Goal: Information Seeking & Learning: Learn about a topic

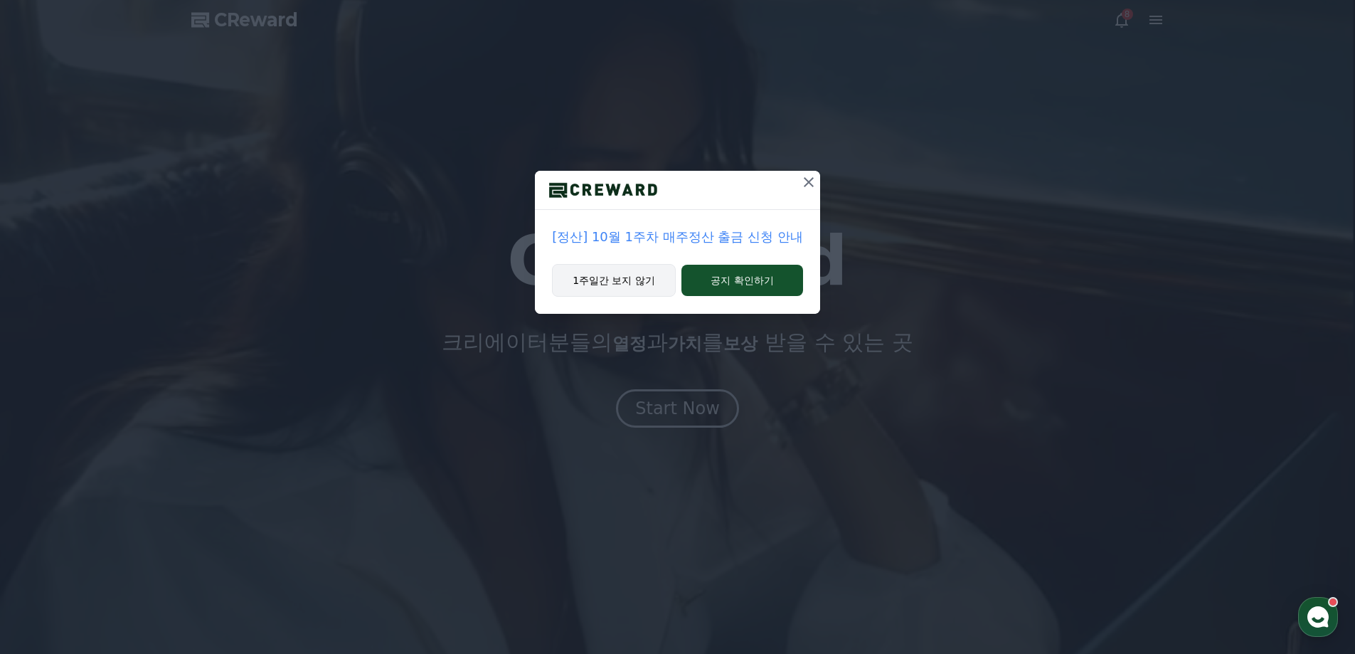
click at [657, 283] on button "1주일간 보지 않기" at bounding box center [614, 280] width 124 height 33
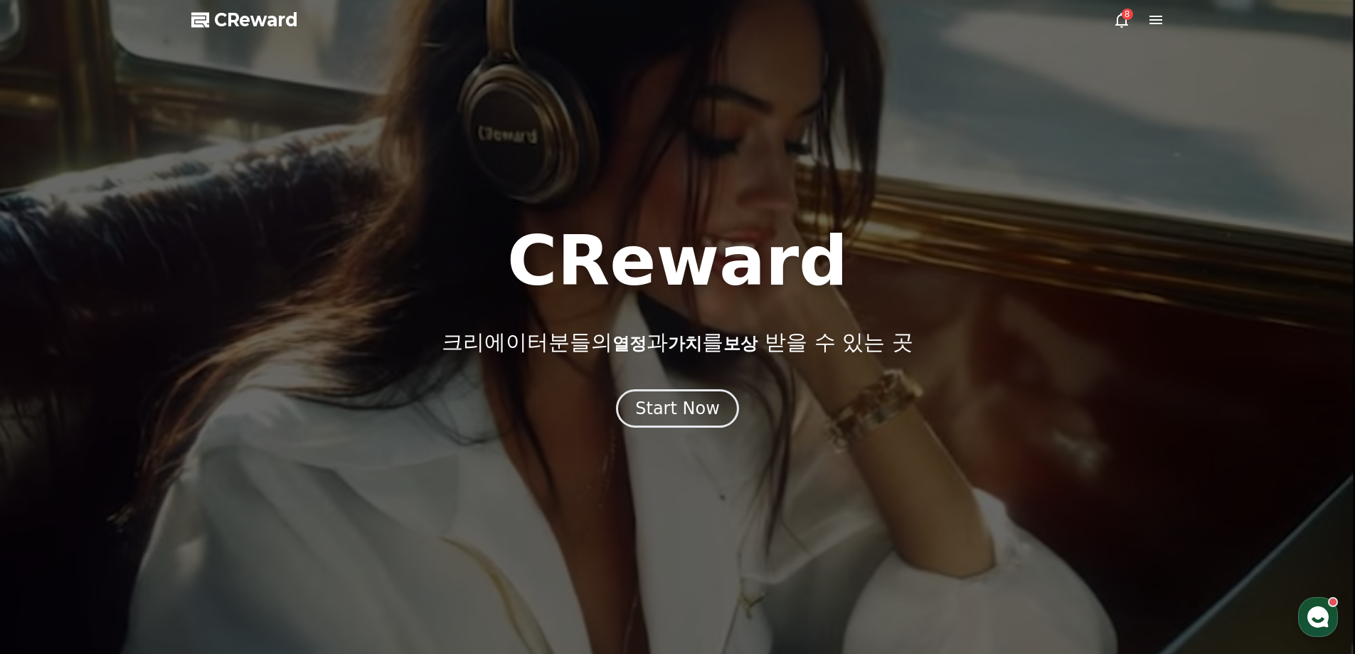
click at [1114, 28] on div at bounding box center [677, 327] width 1355 height 654
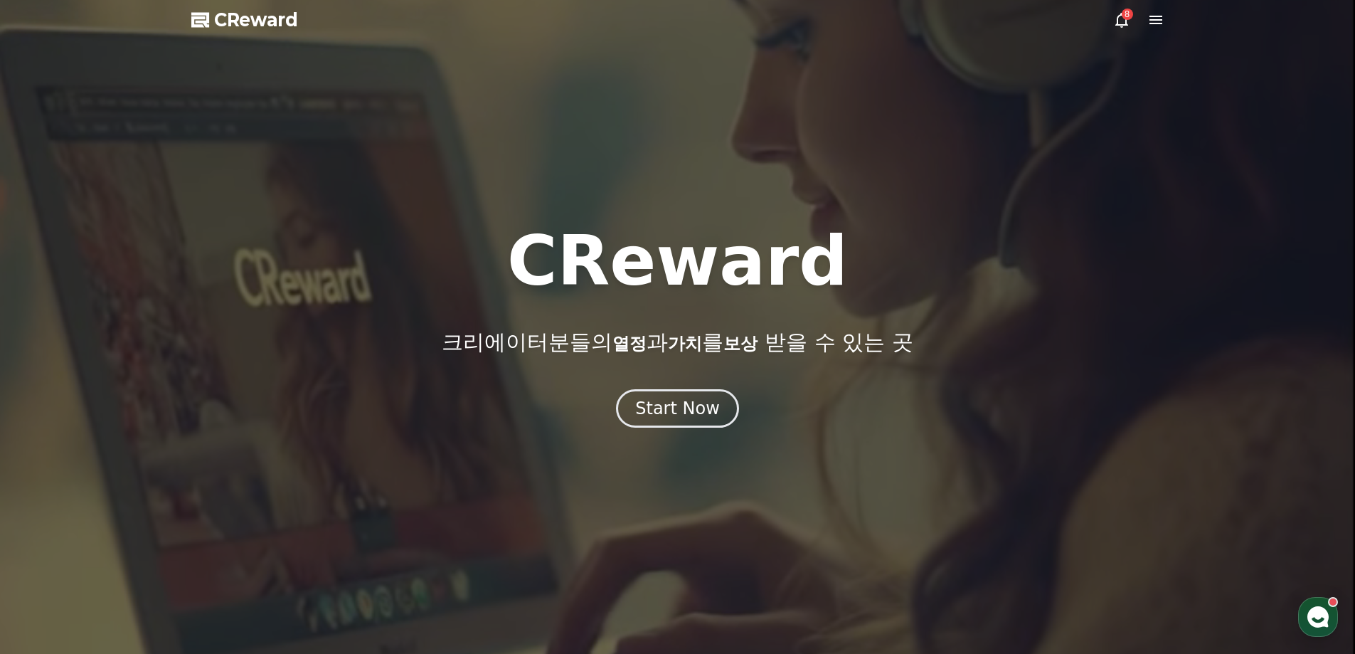
click at [1117, 26] on icon at bounding box center [1121, 20] width 13 height 15
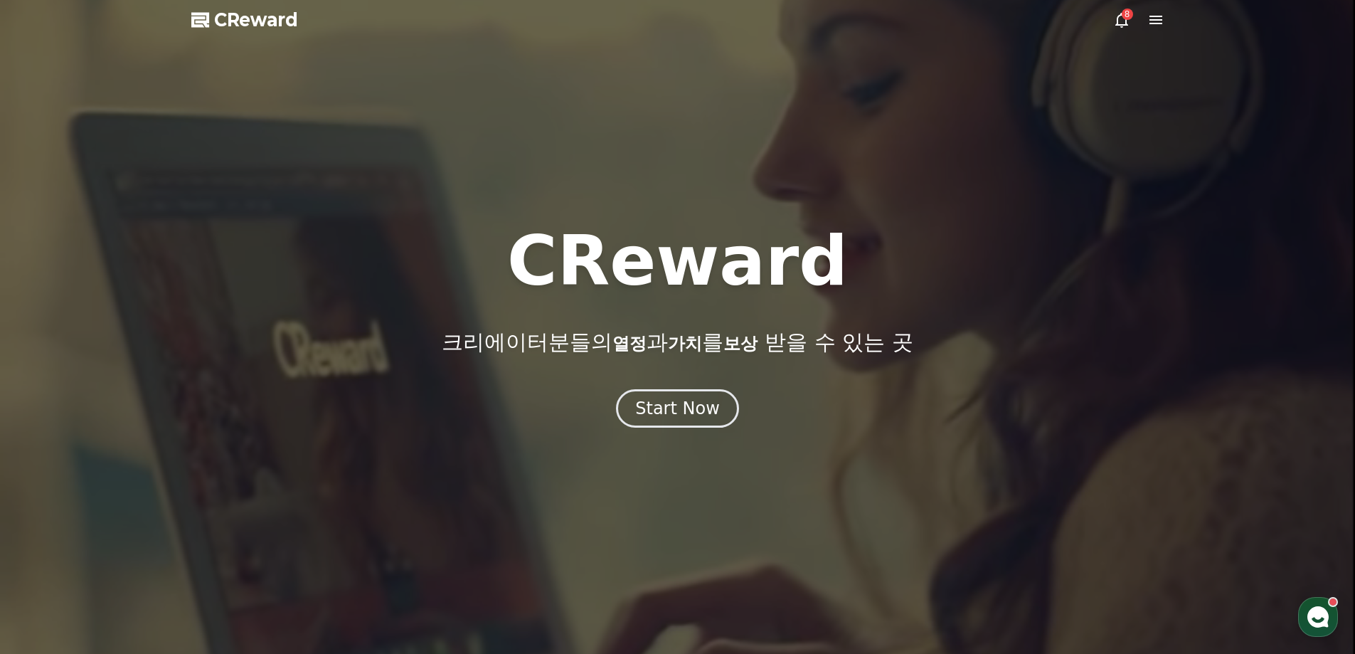
click at [1121, 21] on icon at bounding box center [1121, 19] width 17 height 17
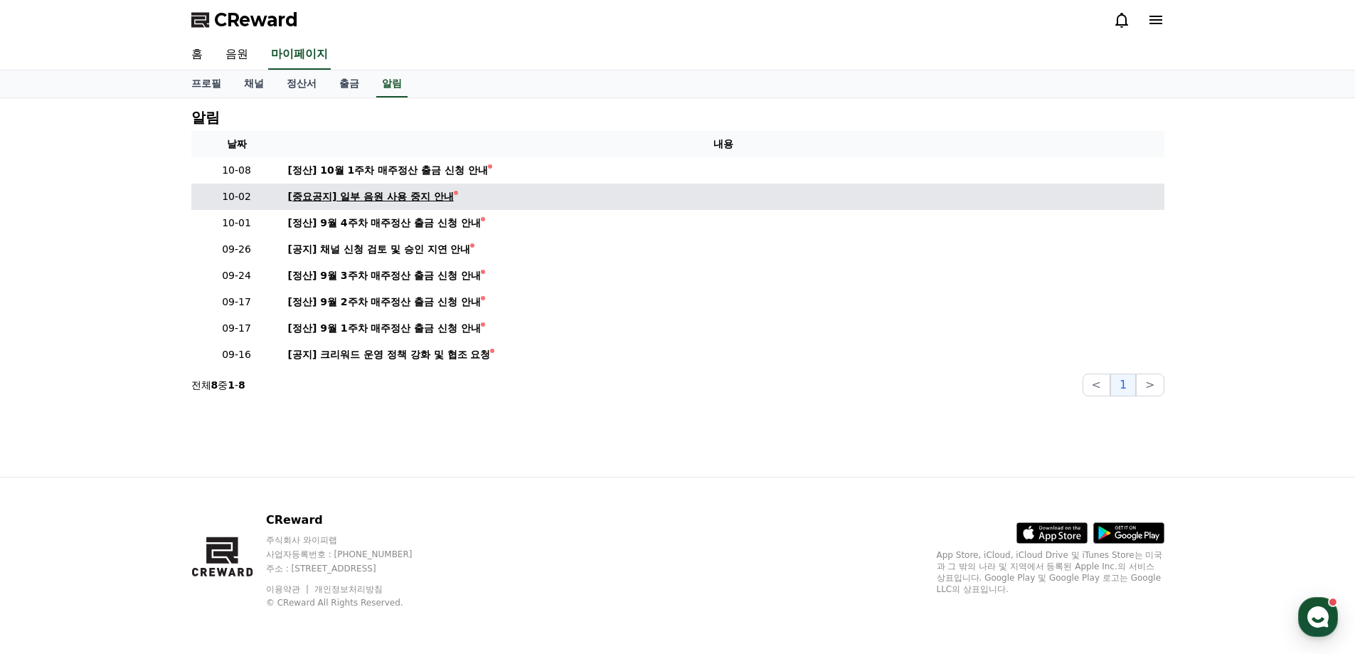
click at [419, 197] on div "[중요공지] 일부 음원 사용 중지 안내" at bounding box center [371, 196] width 166 height 15
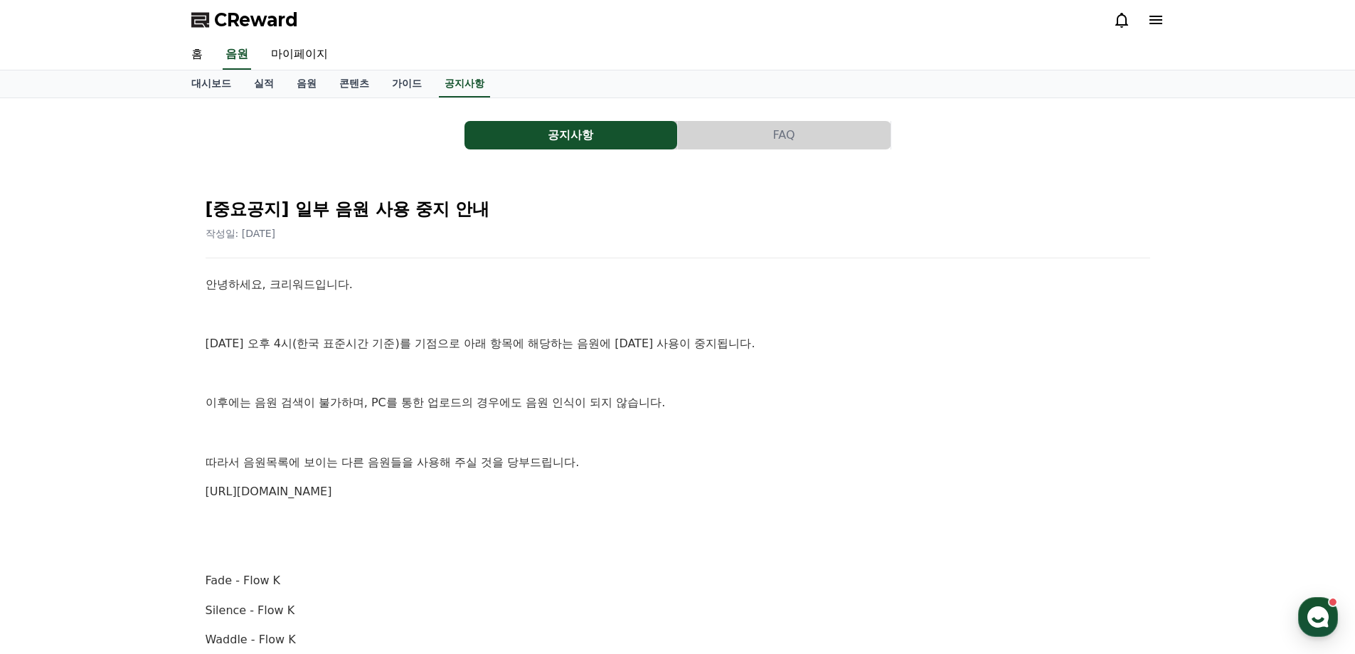
click at [247, 17] on span "CReward" at bounding box center [256, 20] width 84 height 23
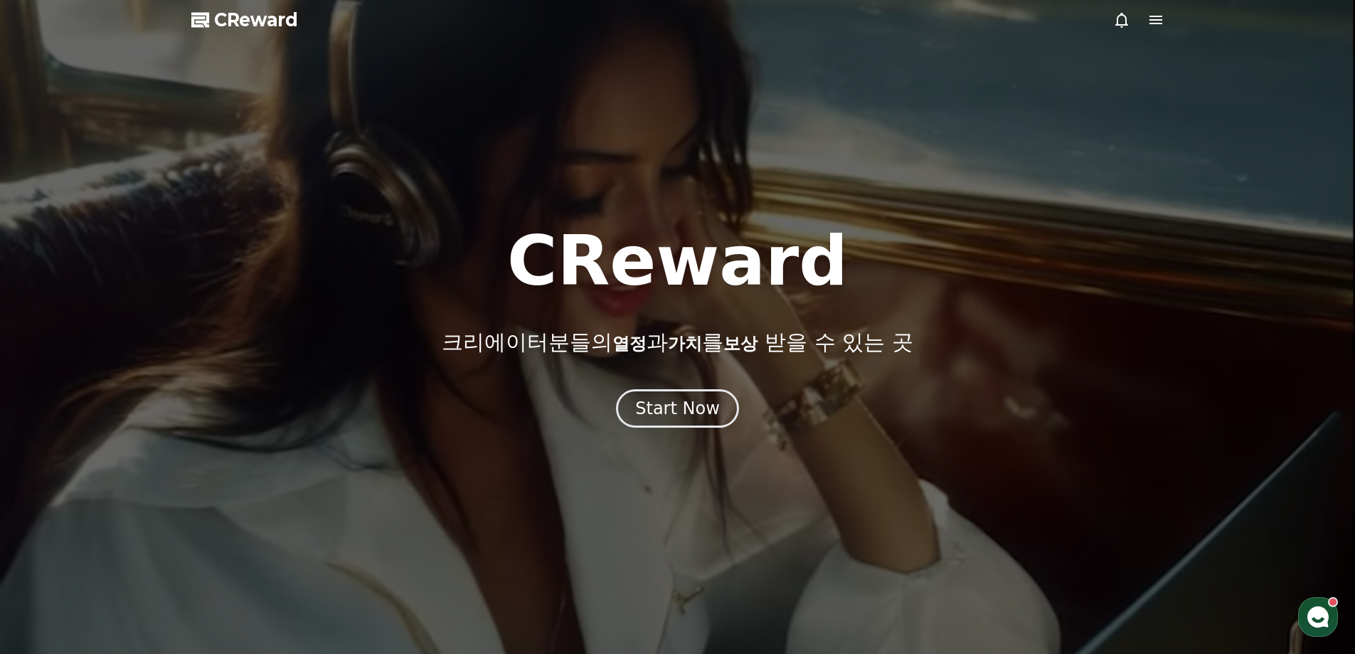
click at [1154, 20] on icon at bounding box center [1155, 20] width 13 height 9
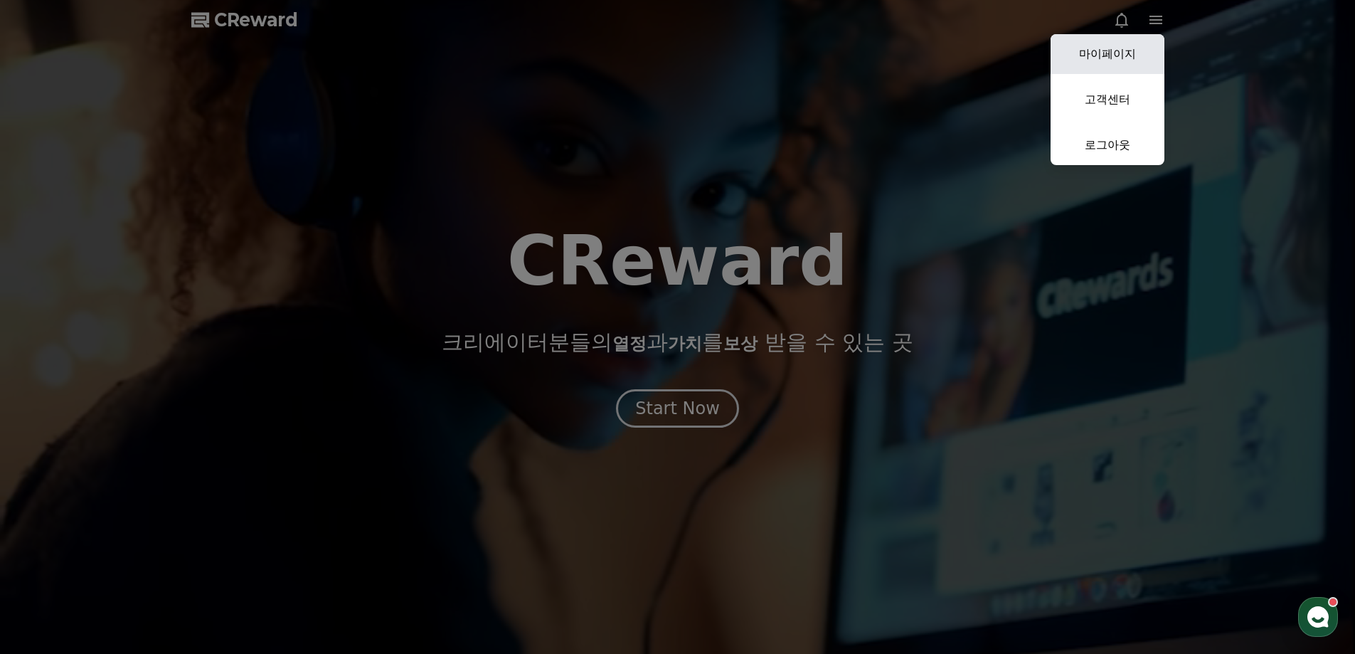
click at [1114, 55] on link "마이페이지" at bounding box center [1107, 54] width 114 height 40
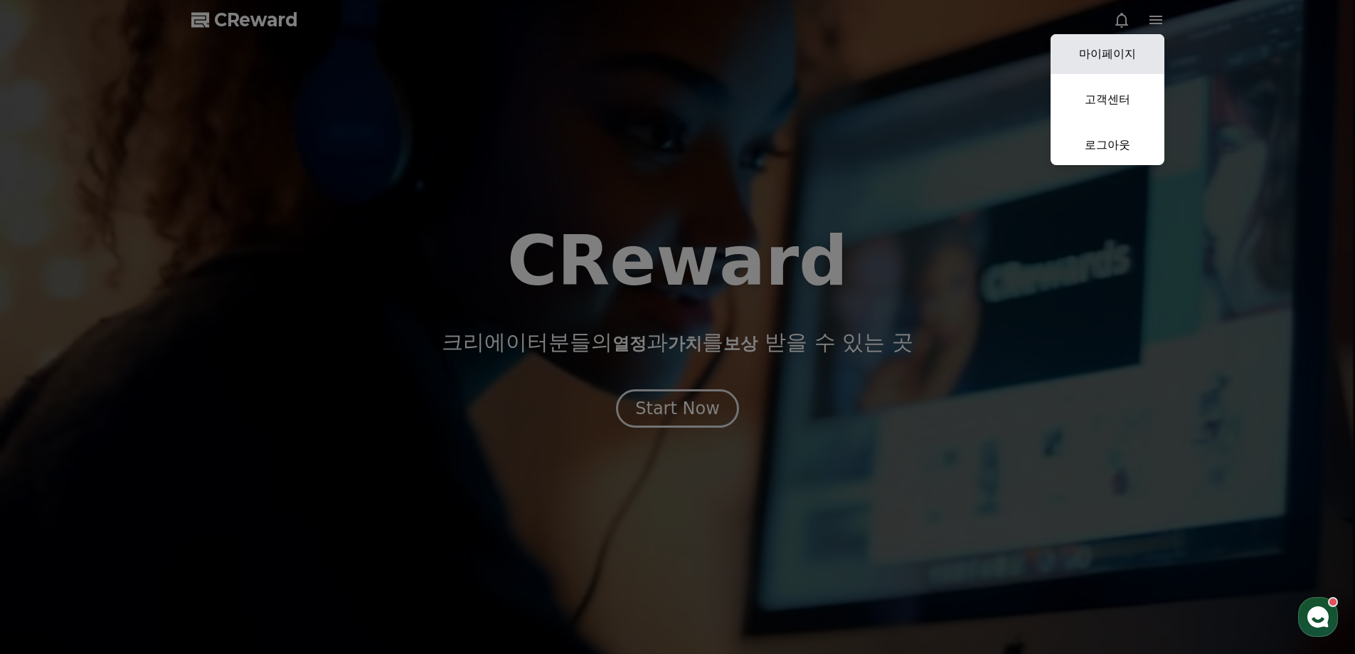
select select "**********"
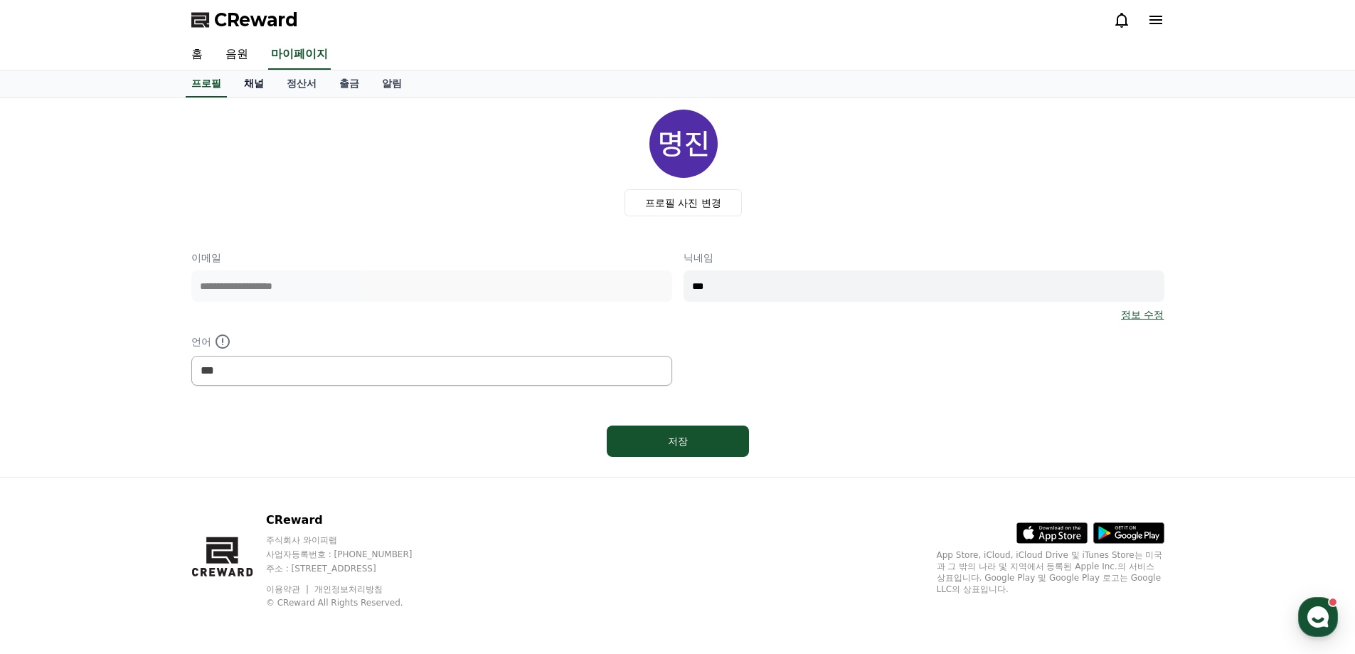
click at [268, 87] on link "채널" at bounding box center [254, 83] width 43 height 27
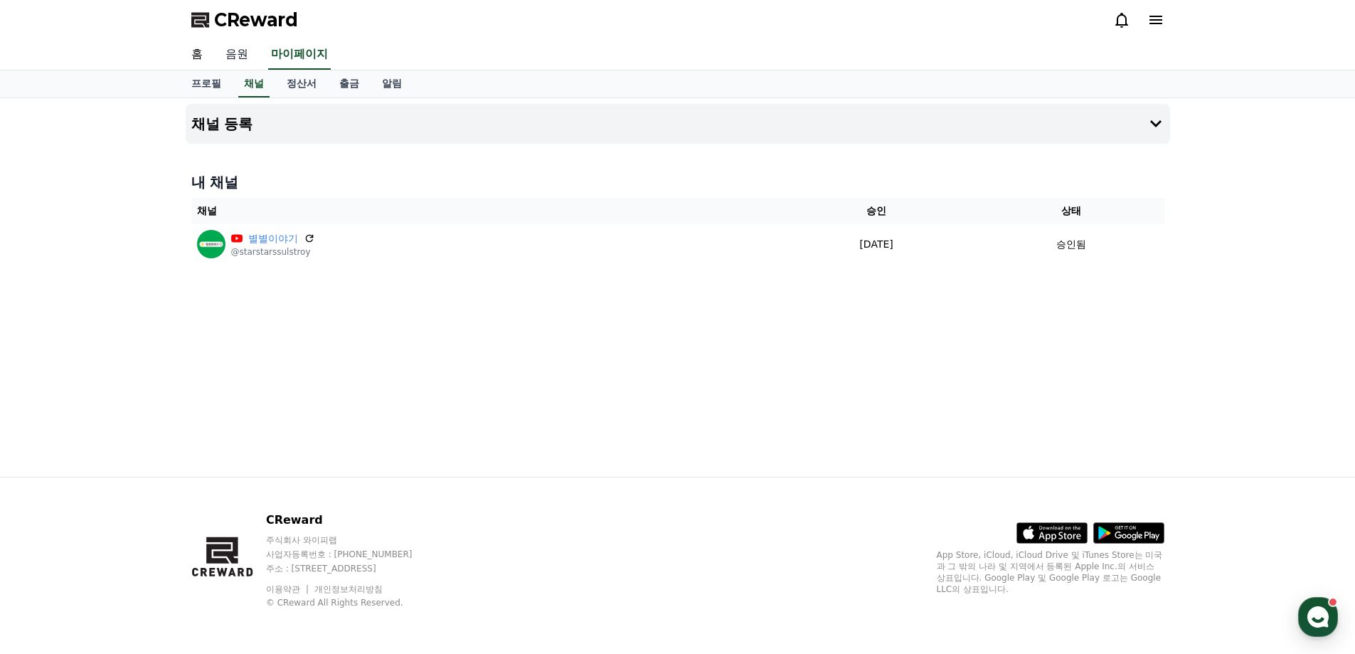
click at [241, 61] on link "음원" at bounding box center [237, 55] width 46 height 30
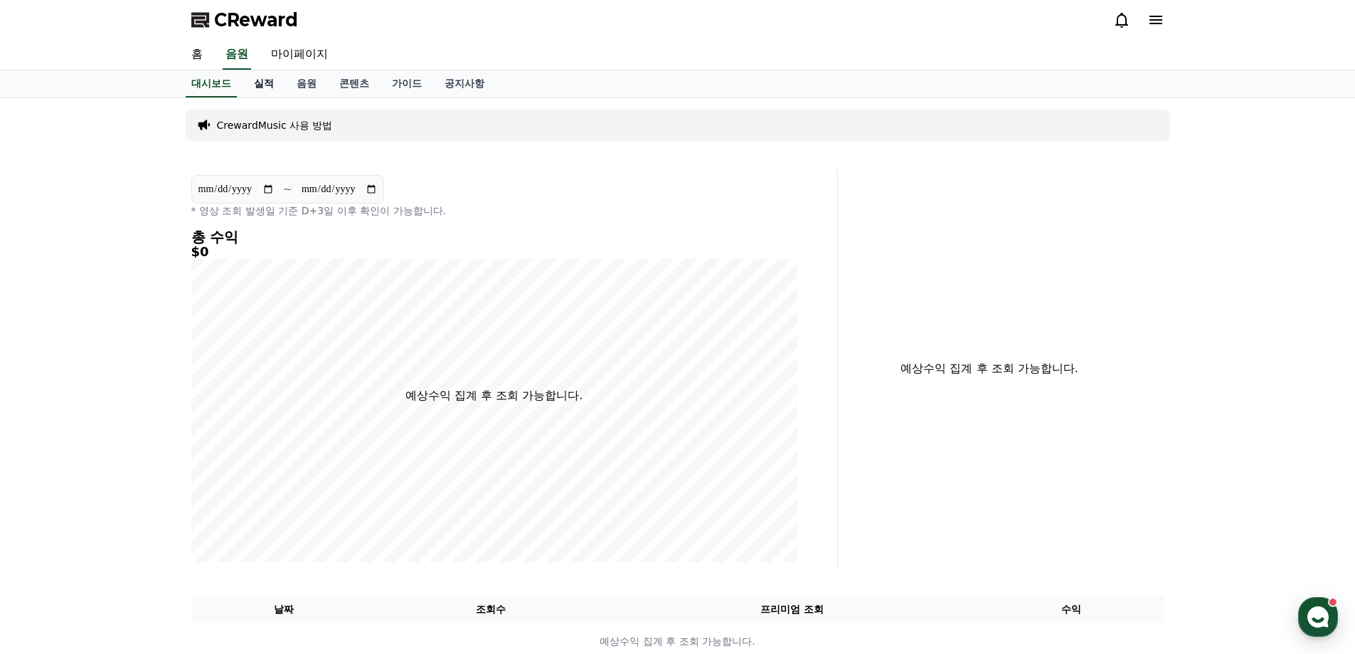
click at [275, 92] on link "실적" at bounding box center [263, 83] width 43 height 27
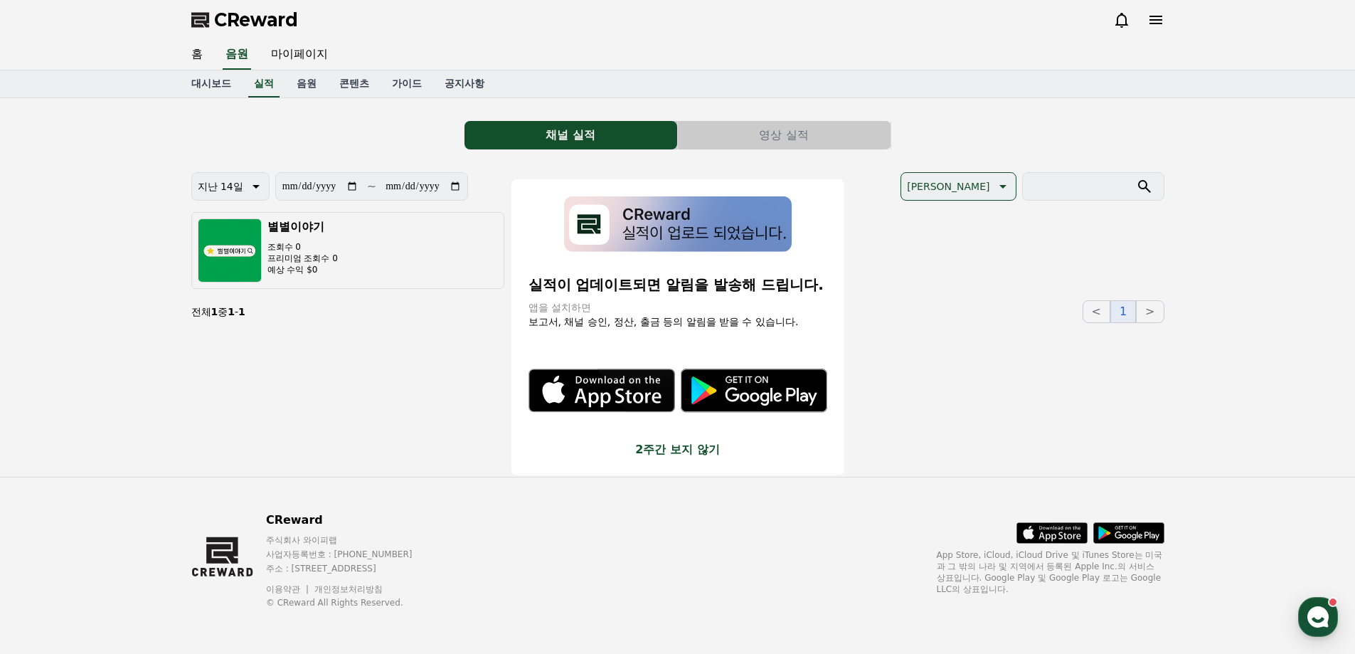
click at [312, 81] on button "close modal" at bounding box center [677, 327] width 1355 height 654
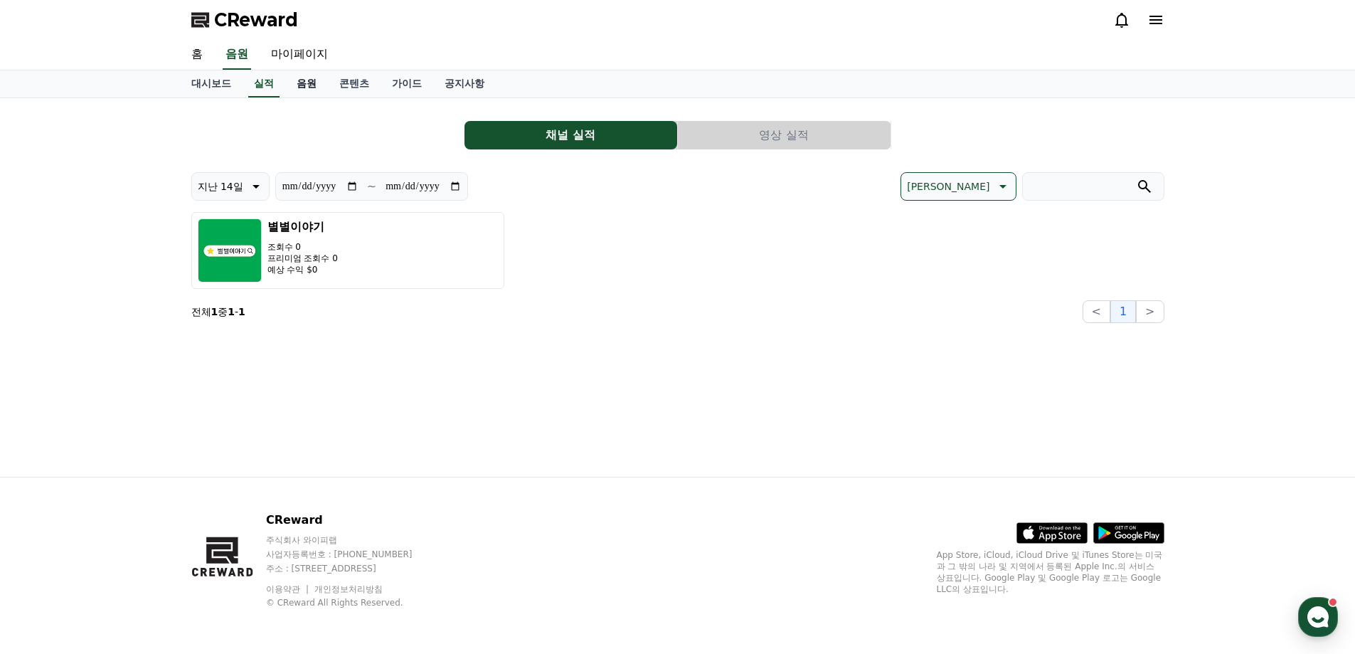
click at [313, 81] on link "음원" at bounding box center [306, 83] width 43 height 27
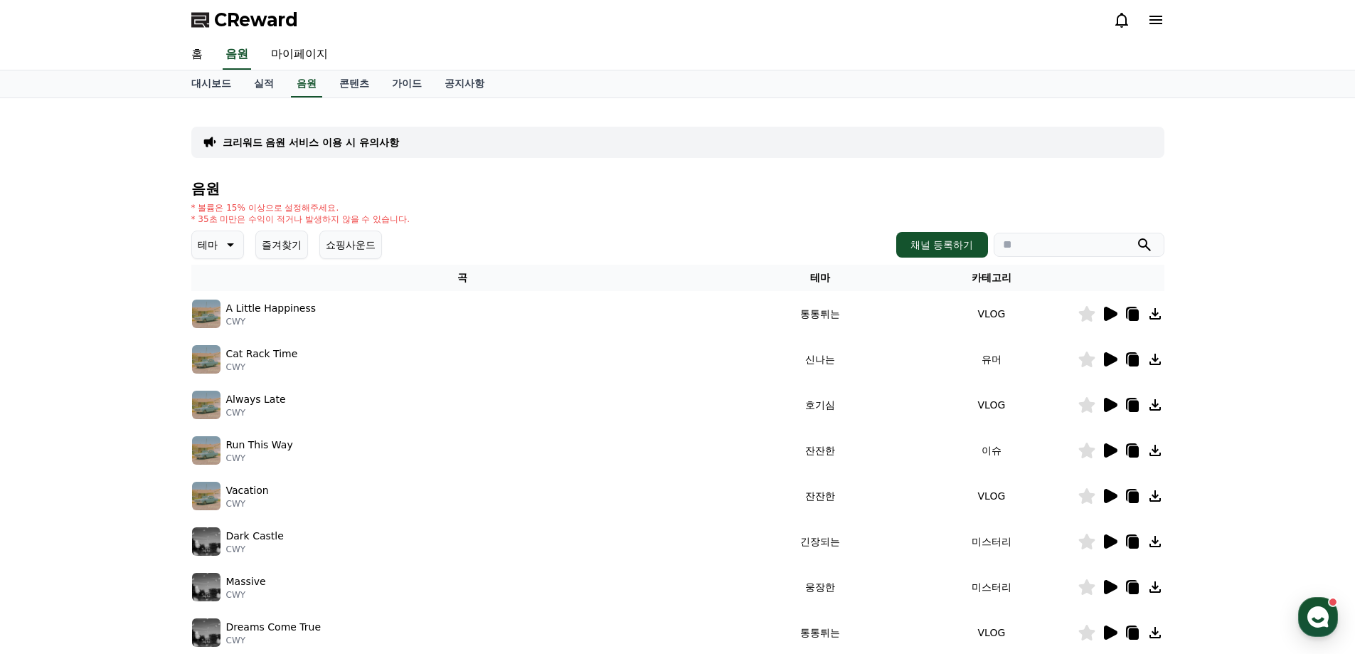
click at [1109, 313] on icon at bounding box center [1111, 314] width 14 height 14
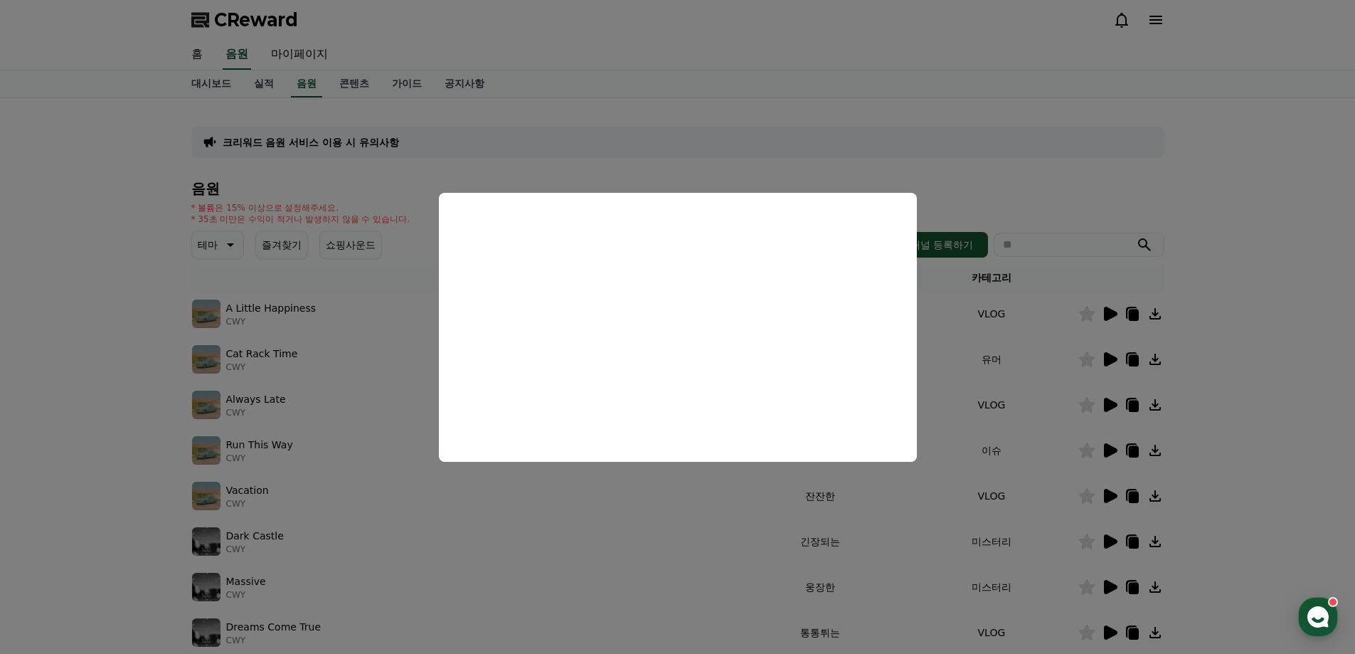
click at [606, 534] on button "close modal" at bounding box center [677, 327] width 1355 height 654
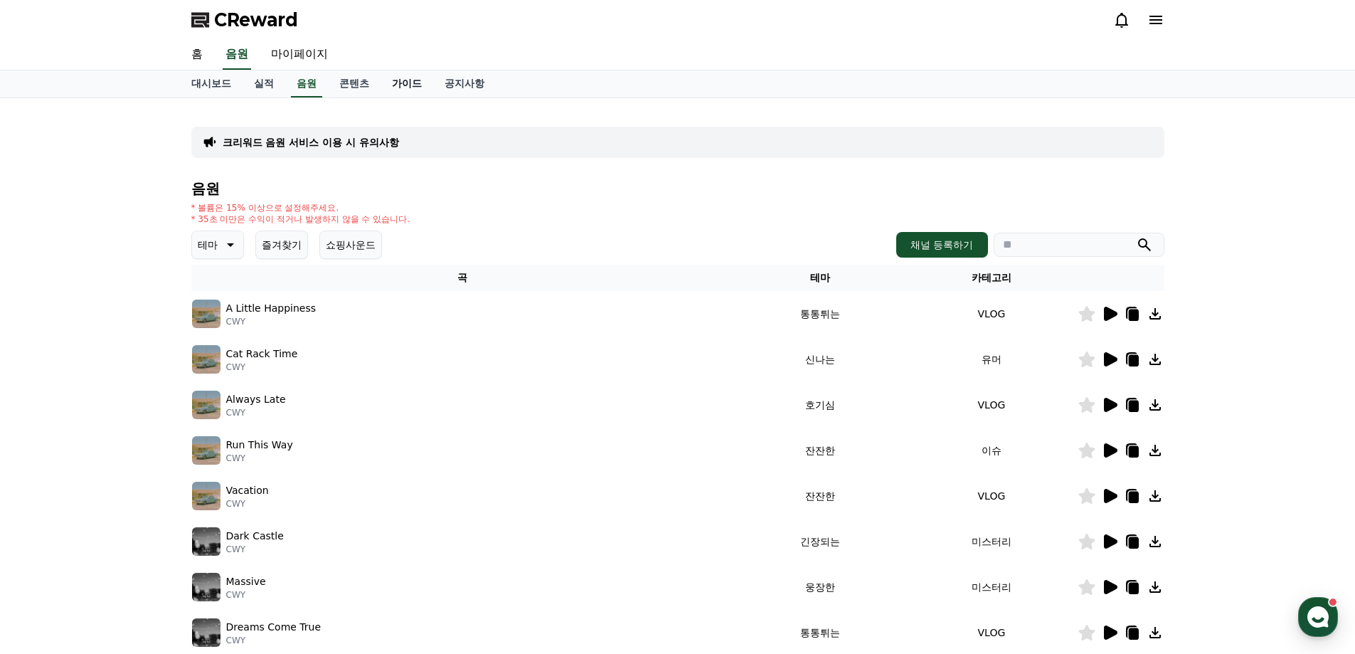
click at [391, 86] on link "가이드" at bounding box center [406, 83] width 53 height 27
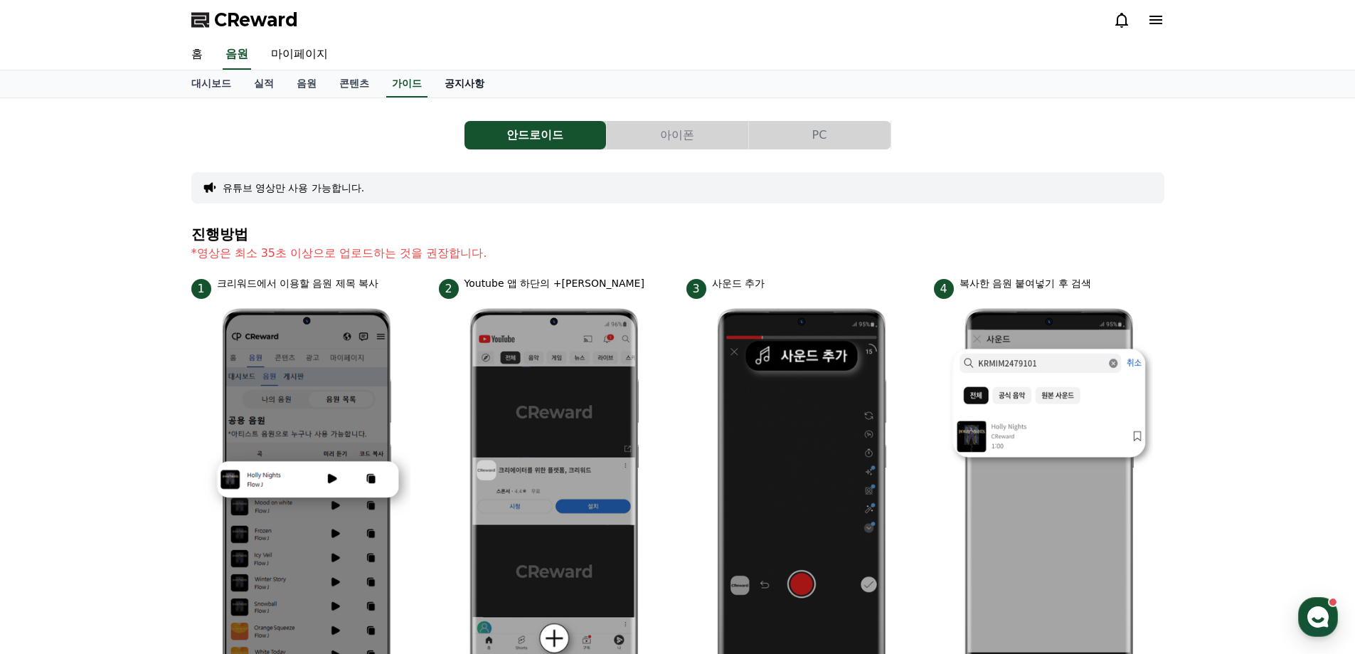
click at [463, 85] on link "공지사항" at bounding box center [464, 83] width 63 height 27
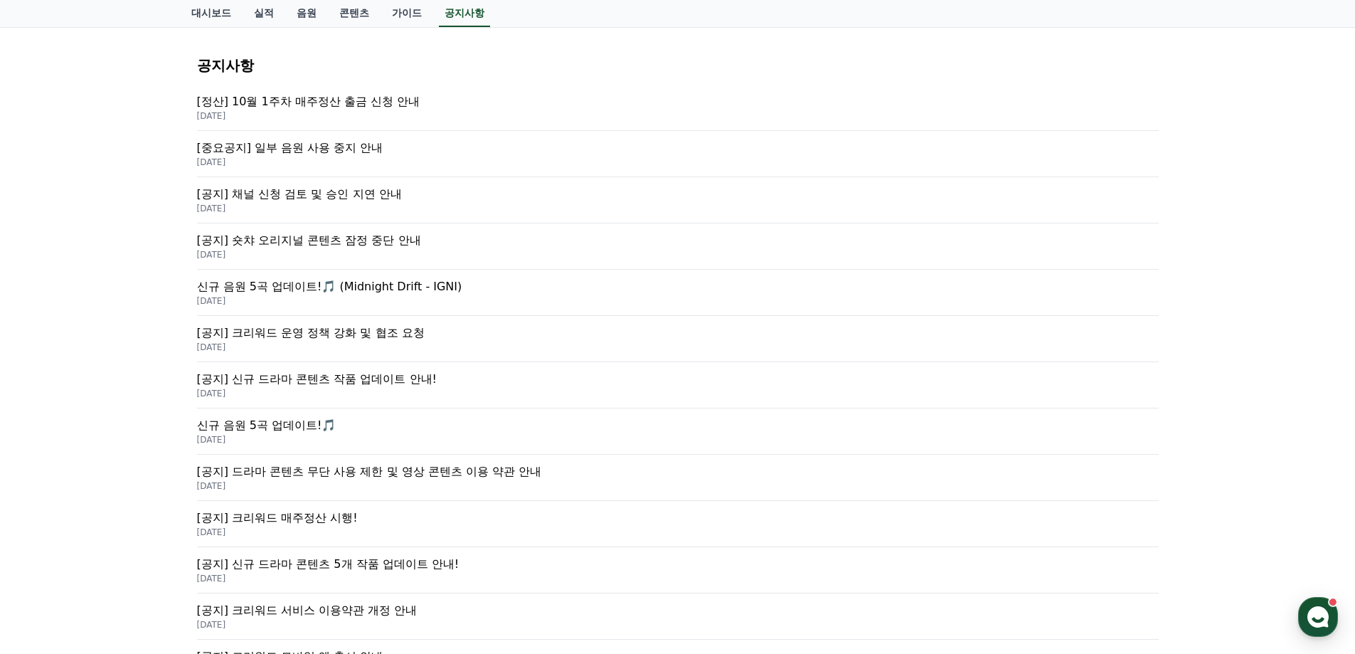
scroll to position [213, 0]
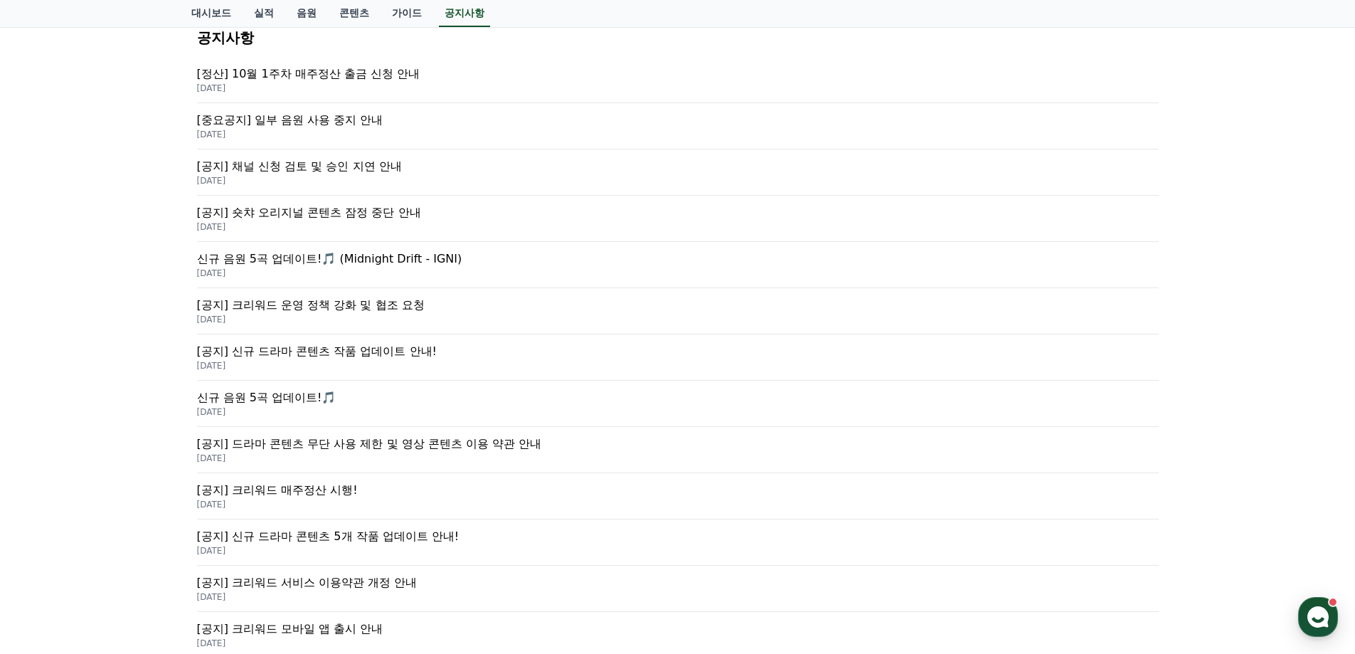
click at [464, 123] on p "[중요공지] 일부 음원 사용 중지 안내" at bounding box center [677, 120] width 961 height 17
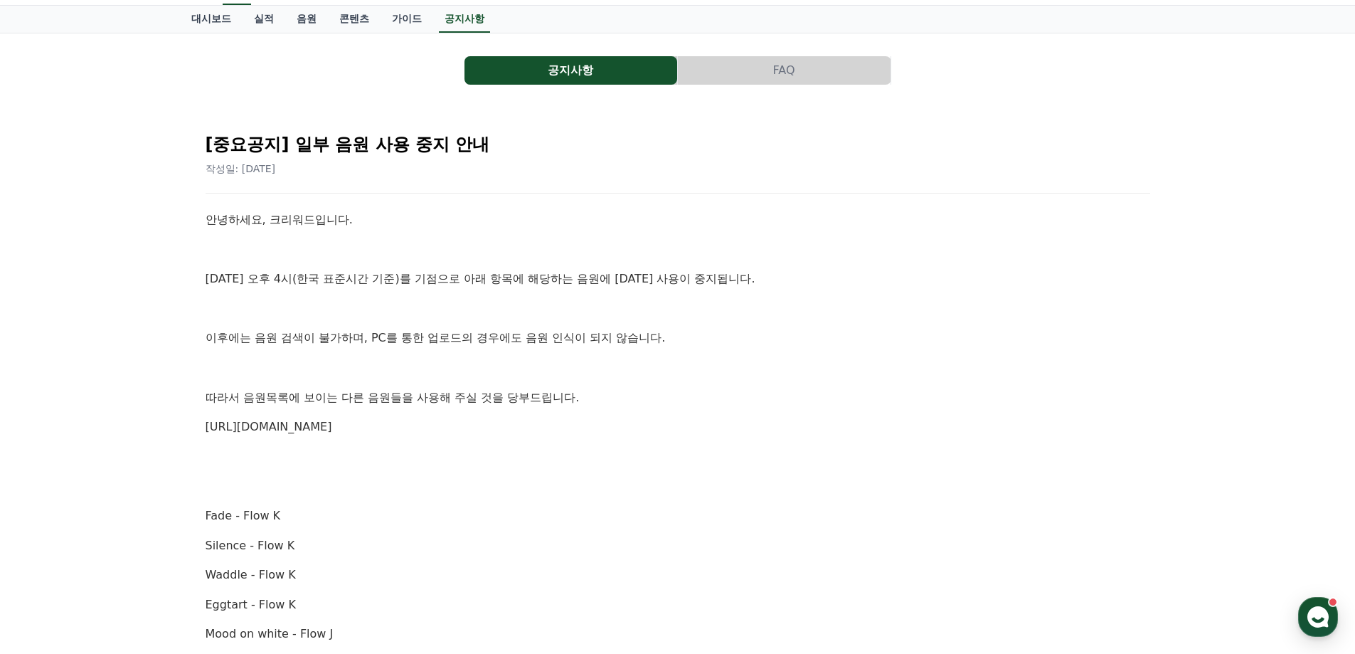
scroll to position [284, 0]
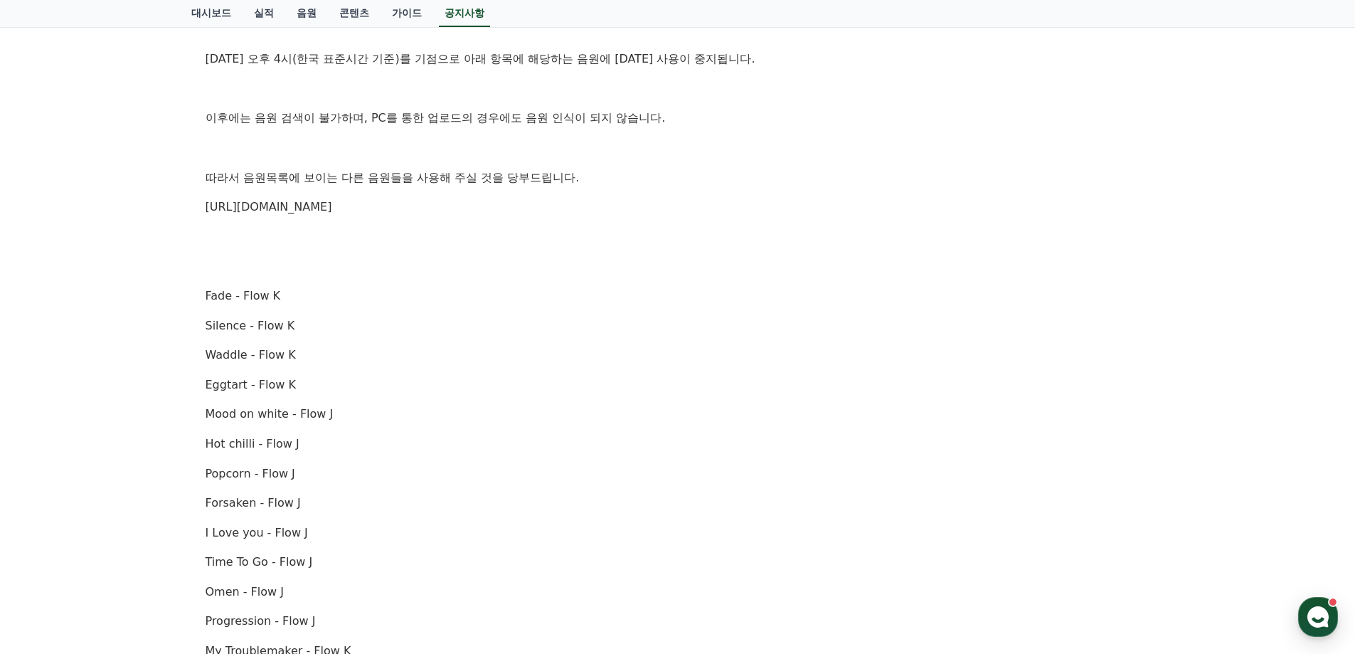
click at [332, 205] on link "https://creward.net/music/list/public" at bounding box center [269, 207] width 127 height 14
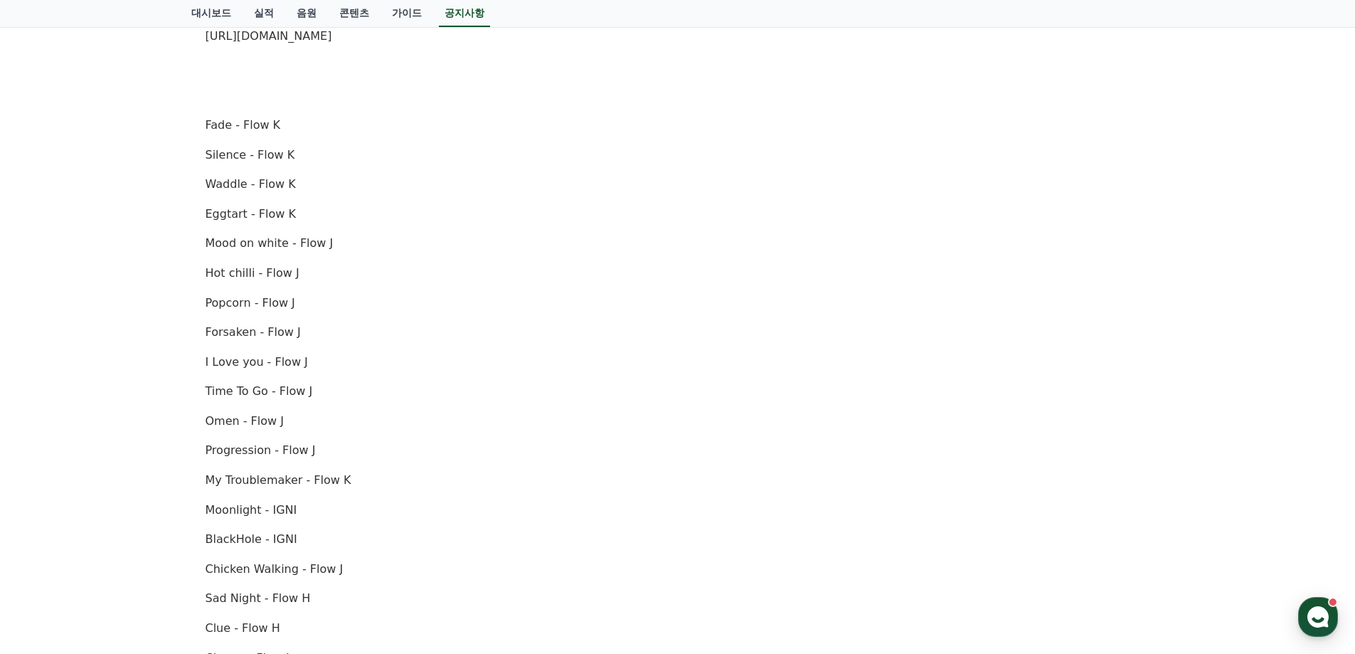
scroll to position [0, 0]
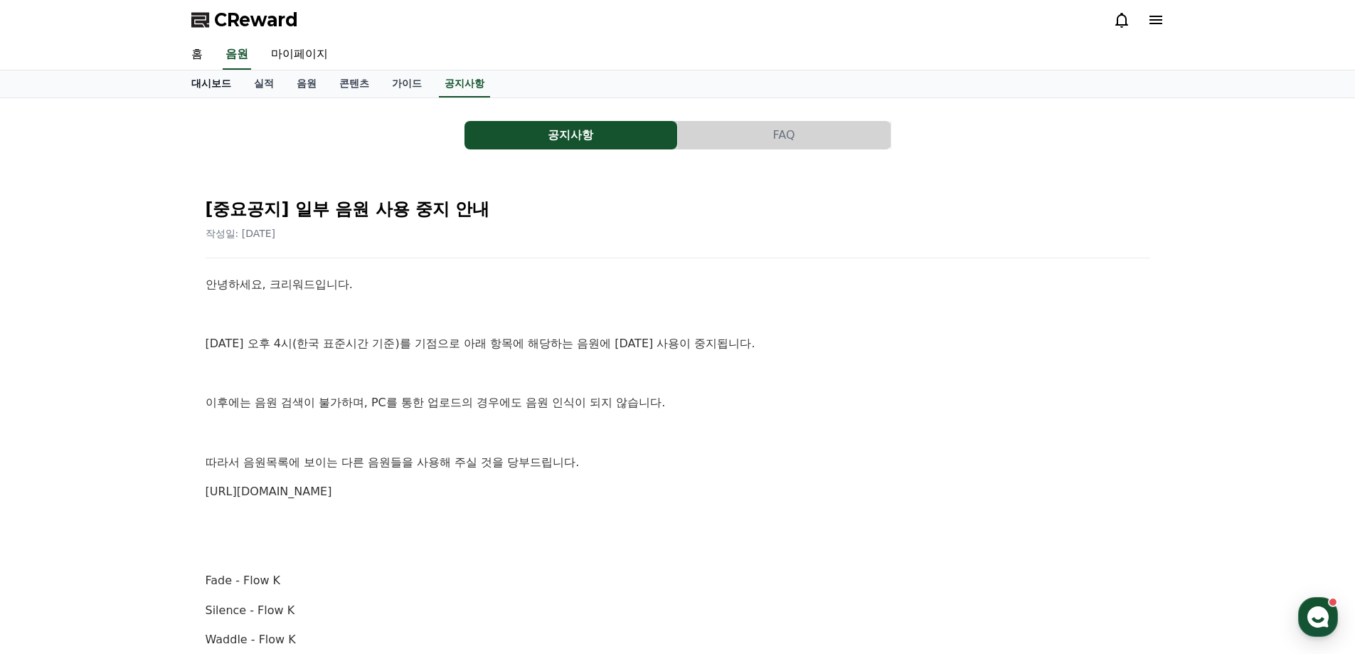
click at [215, 80] on link "대시보드" at bounding box center [211, 83] width 63 height 27
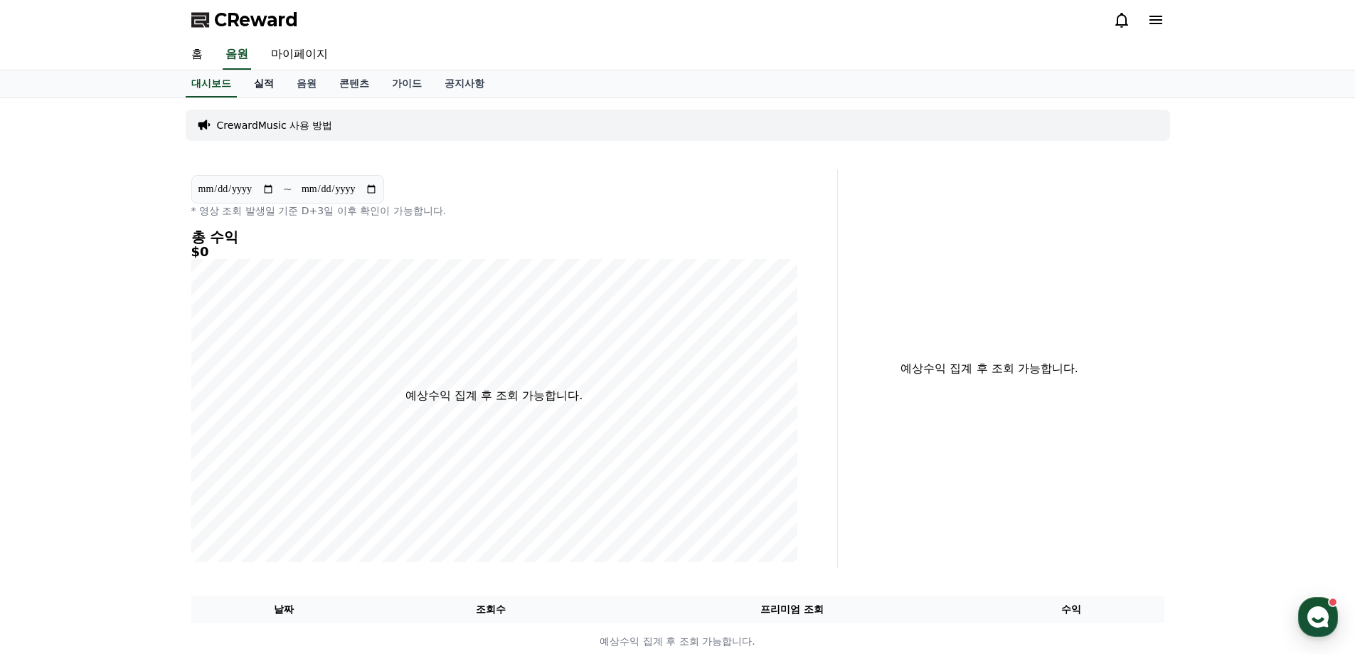
click at [270, 93] on link "실적" at bounding box center [263, 83] width 43 height 27
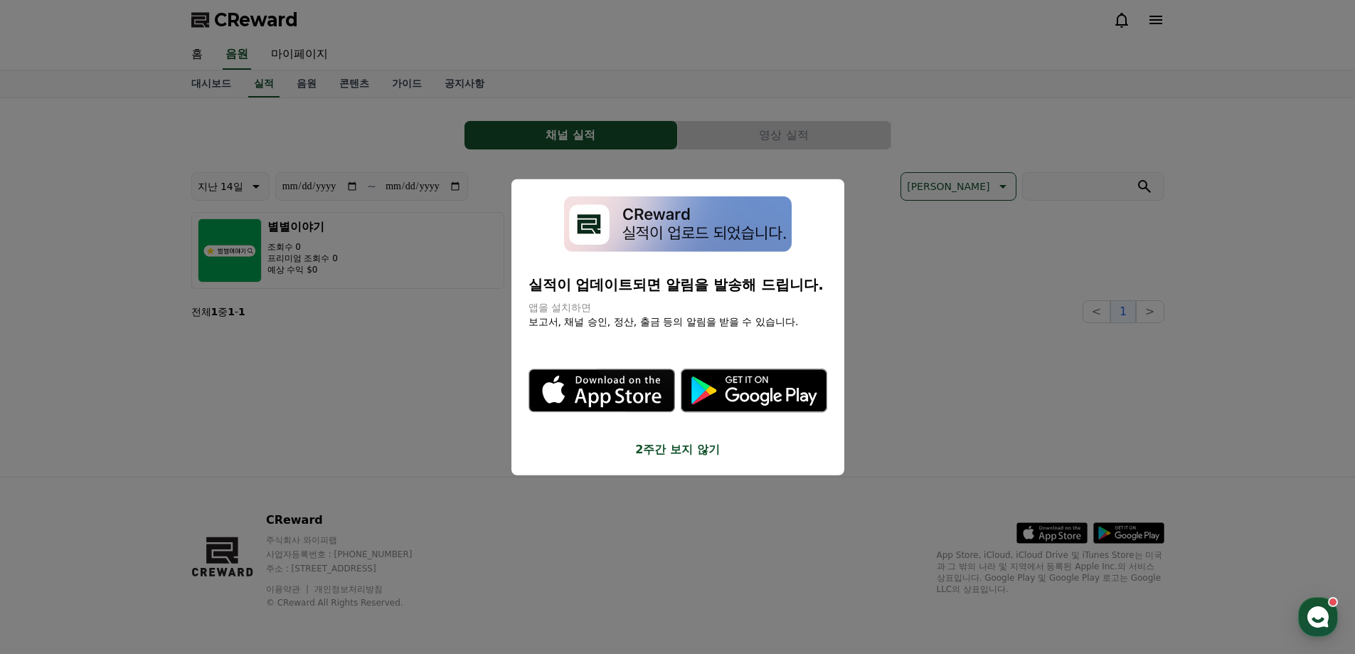
click at [1001, 418] on button "close modal" at bounding box center [677, 327] width 1355 height 654
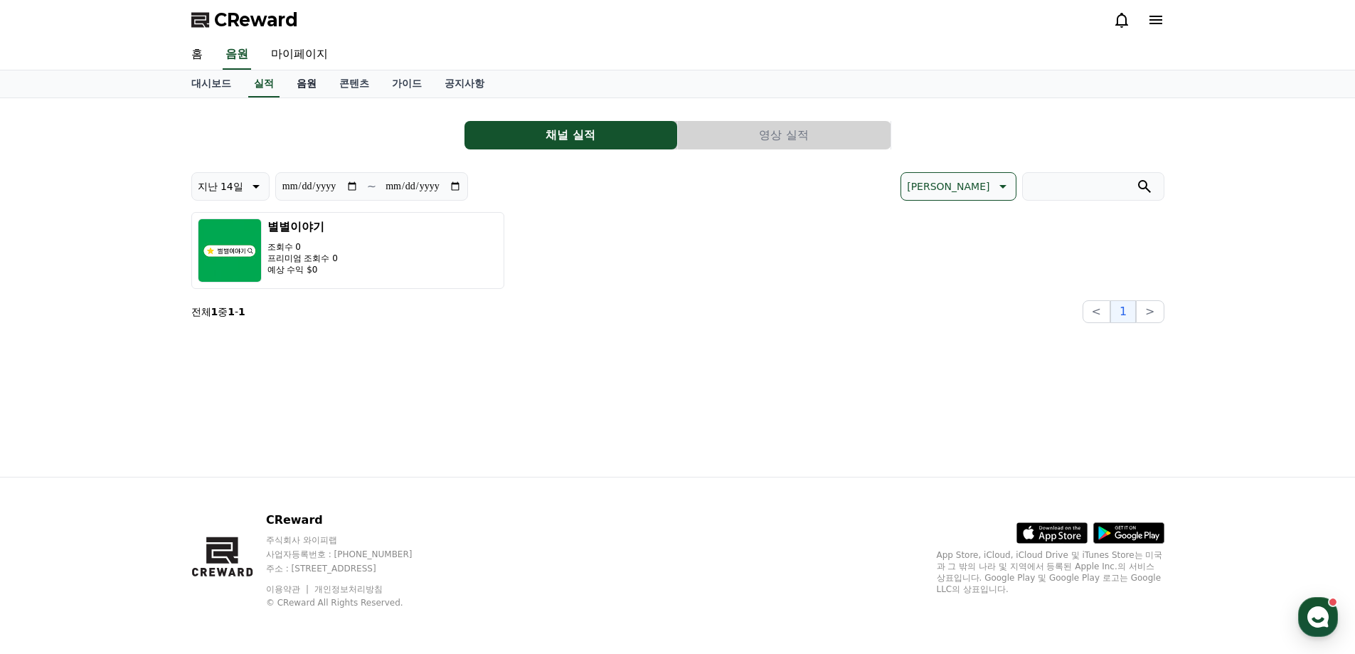
click at [314, 86] on link "음원" at bounding box center [306, 83] width 43 height 27
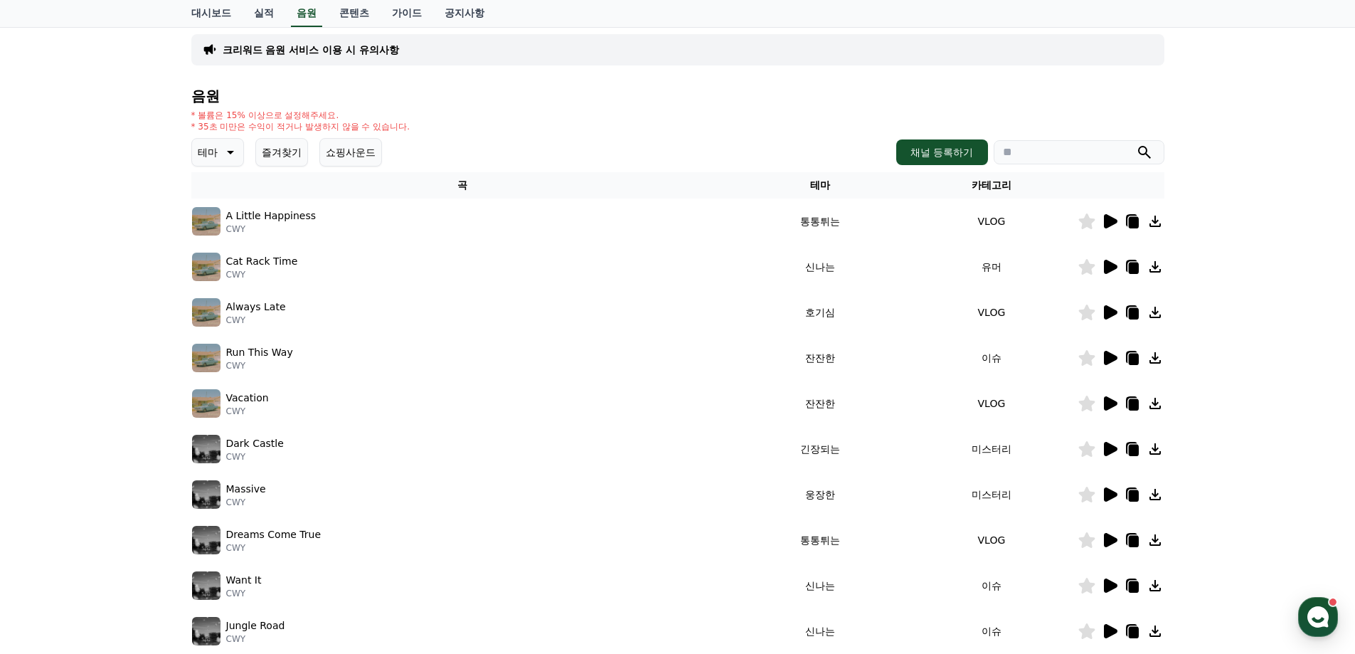
scroll to position [71, 0]
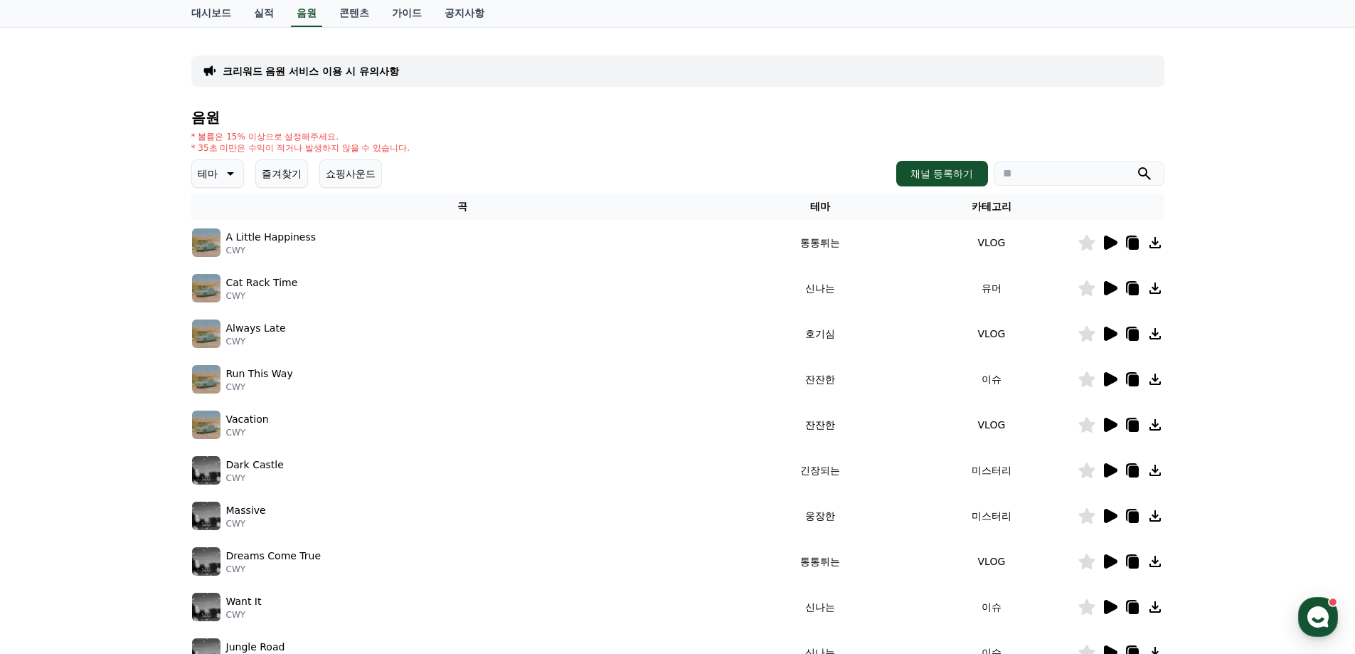
click at [222, 179] on icon at bounding box center [228, 173] width 17 height 17
click at [218, 324] on button "어두운" at bounding box center [213, 322] width 41 height 31
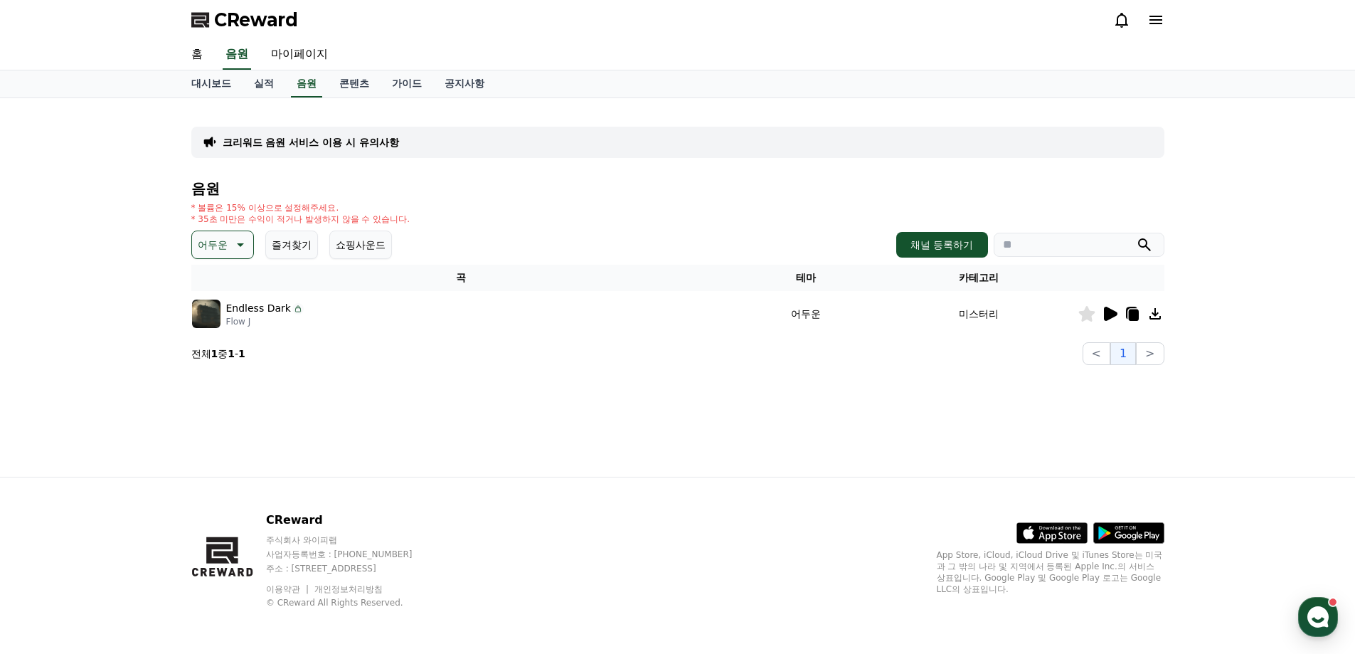
click at [462, 318] on div "Endless Dark Flow J" at bounding box center [461, 313] width 539 height 28
click at [508, 307] on div "Endless Dark Flow J" at bounding box center [461, 313] width 539 height 28
click at [292, 310] on icon at bounding box center [297, 308] width 11 height 11
click at [265, 307] on p "Endless Dark" at bounding box center [258, 308] width 65 height 15
click at [200, 314] on img at bounding box center [206, 313] width 28 height 28
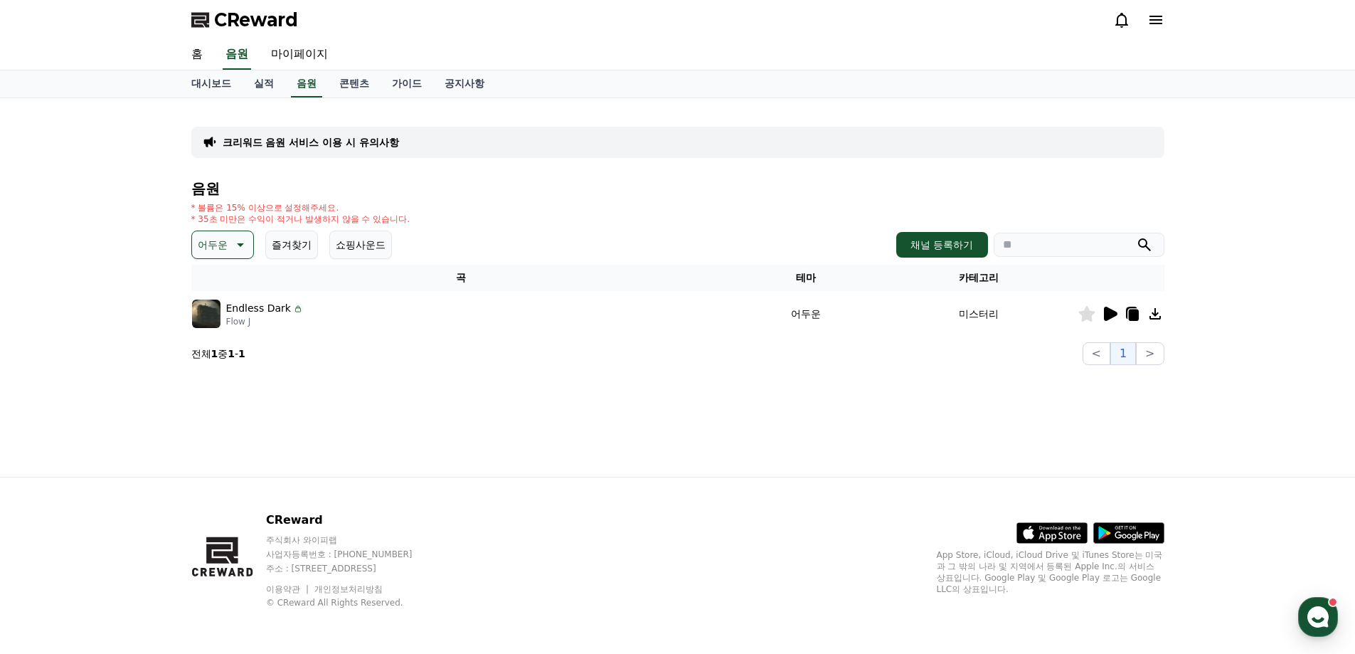
click at [1102, 311] on icon at bounding box center [1109, 313] width 17 height 17
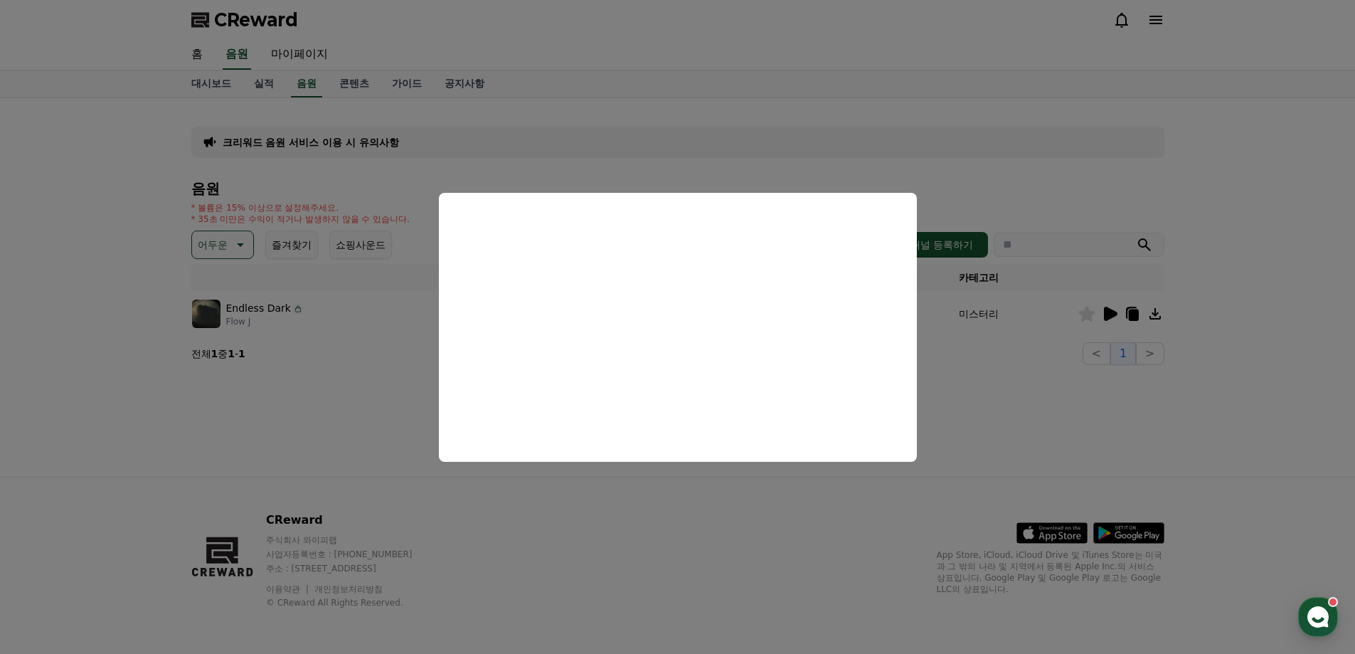
click at [344, 204] on button "close modal" at bounding box center [677, 327] width 1355 height 654
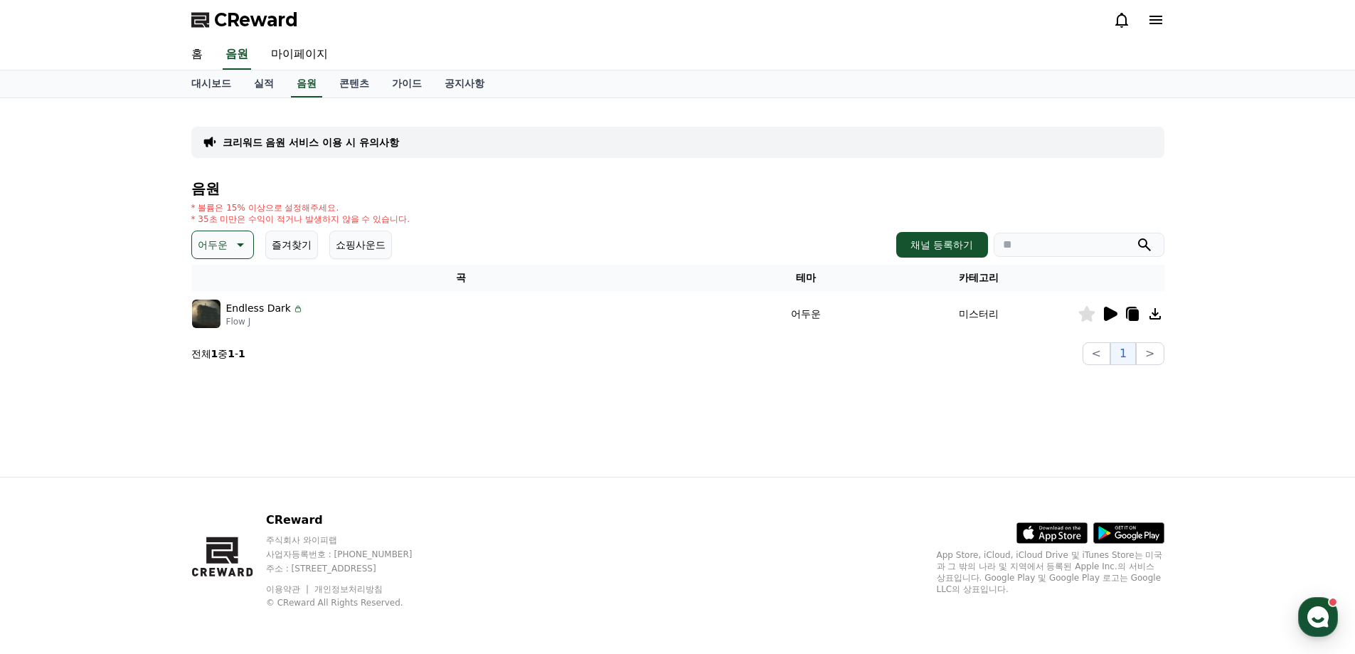
click at [205, 242] on p "어두운" at bounding box center [213, 245] width 30 height 20
click at [228, 363] on button "긴장되는" at bounding box center [218, 361] width 51 height 31
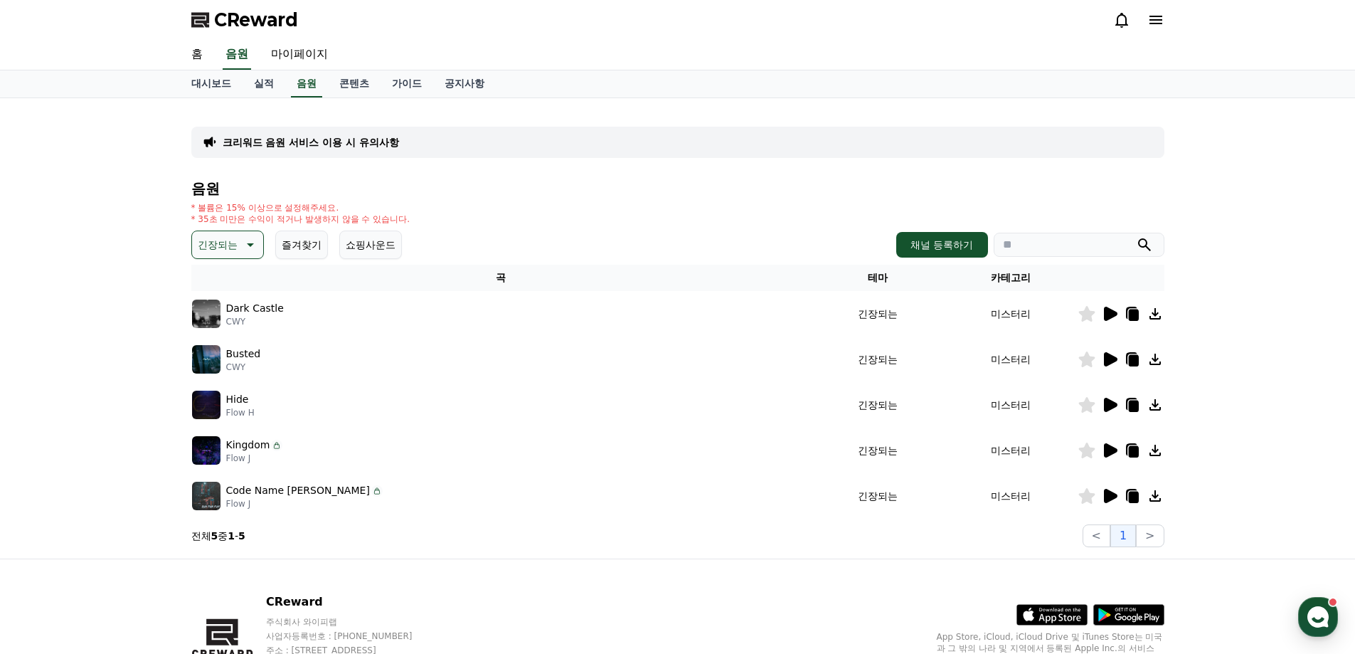
click at [427, 314] on div "Dark Castle CWY" at bounding box center [501, 313] width 619 height 28
click at [1102, 313] on icon at bounding box center [1109, 313] width 17 height 17
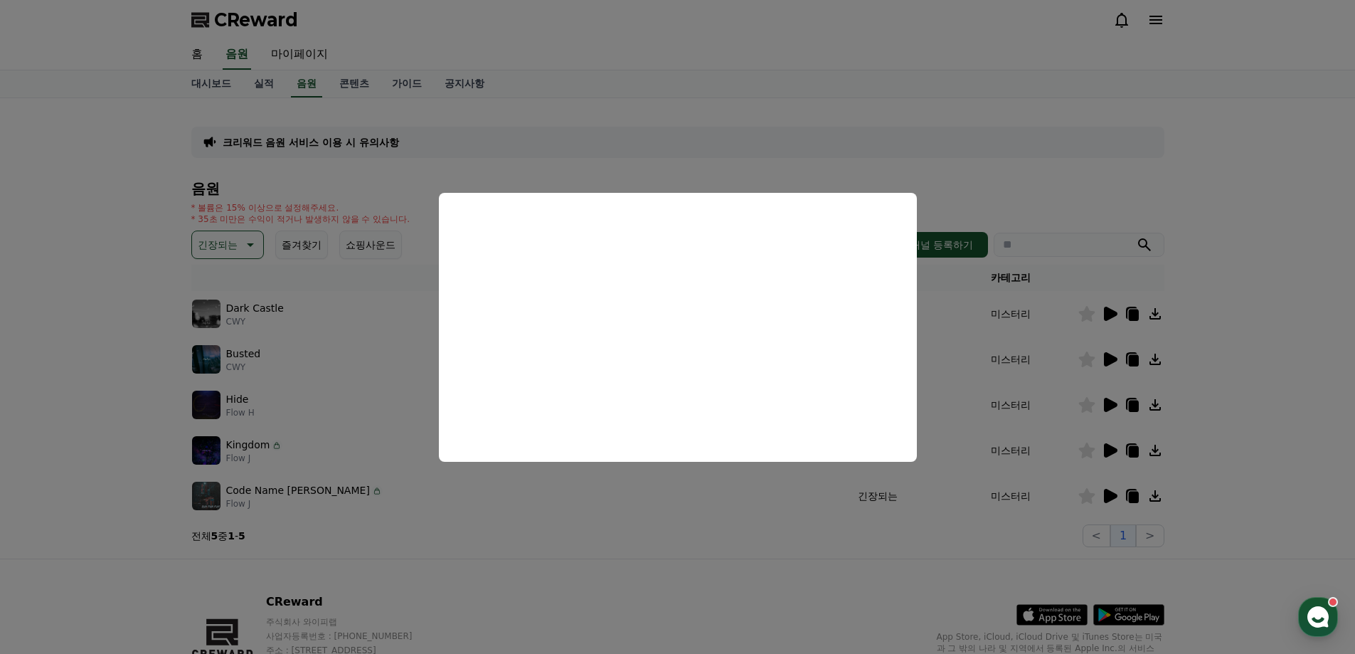
click at [393, 454] on button "close modal" at bounding box center [677, 327] width 1355 height 654
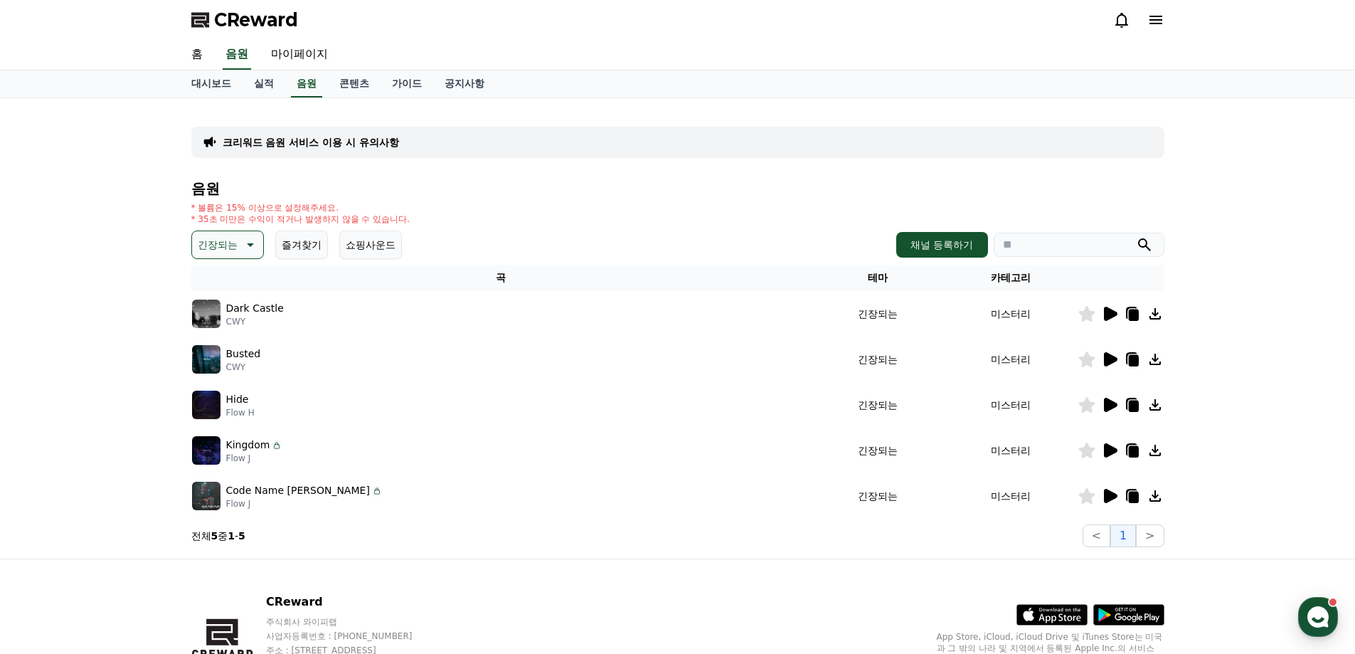
click at [1109, 404] on icon at bounding box center [1111, 405] width 14 height 14
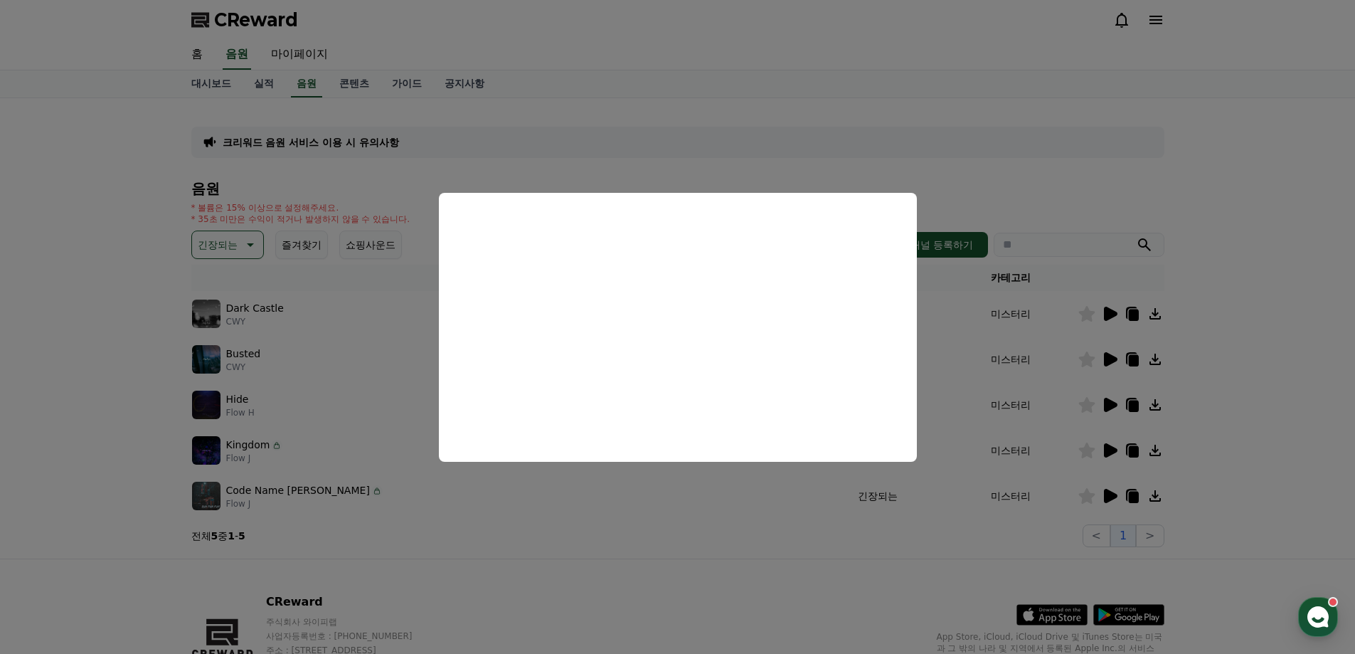
click at [675, 500] on button "close modal" at bounding box center [677, 327] width 1355 height 654
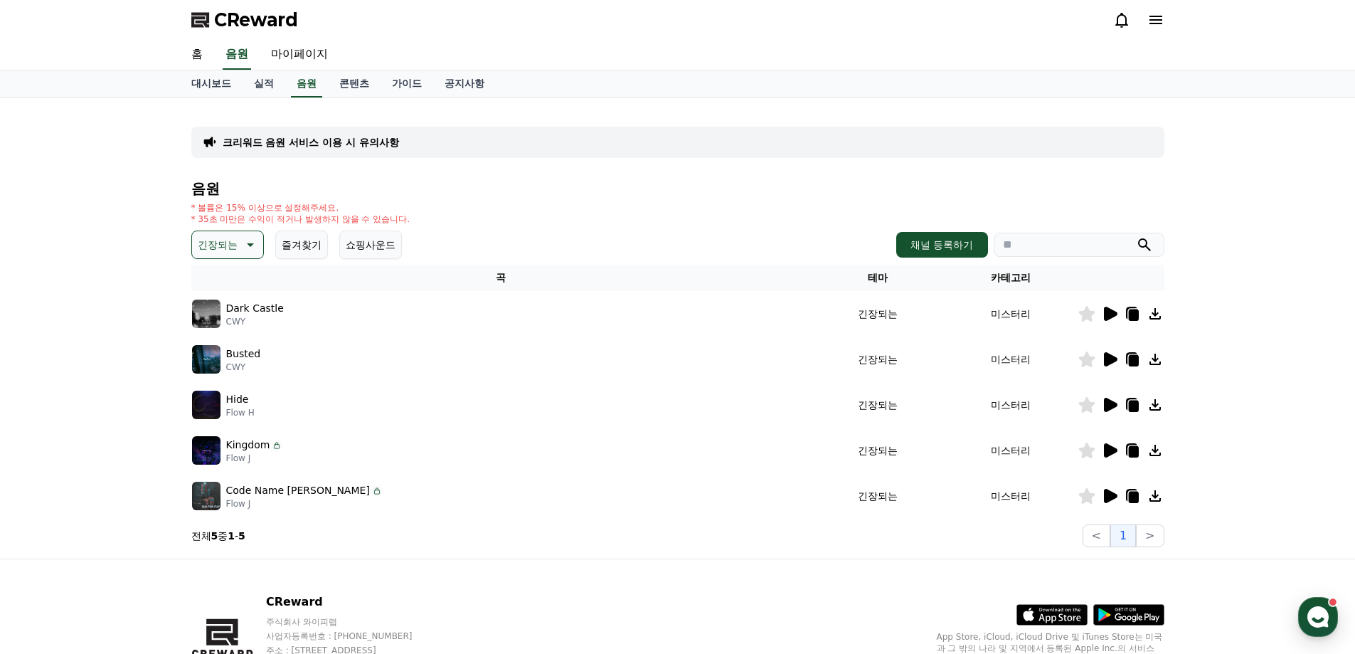
click at [1113, 497] on icon at bounding box center [1111, 496] width 14 height 14
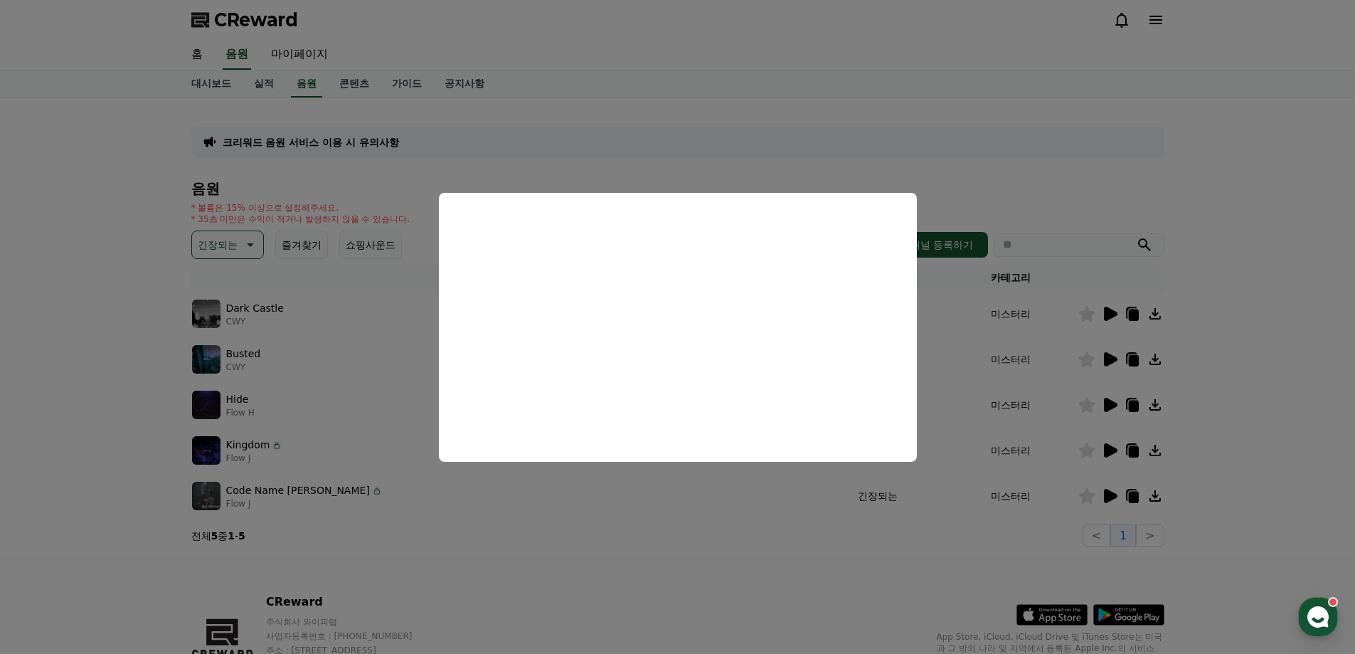
click at [406, 490] on button "close modal" at bounding box center [677, 327] width 1355 height 654
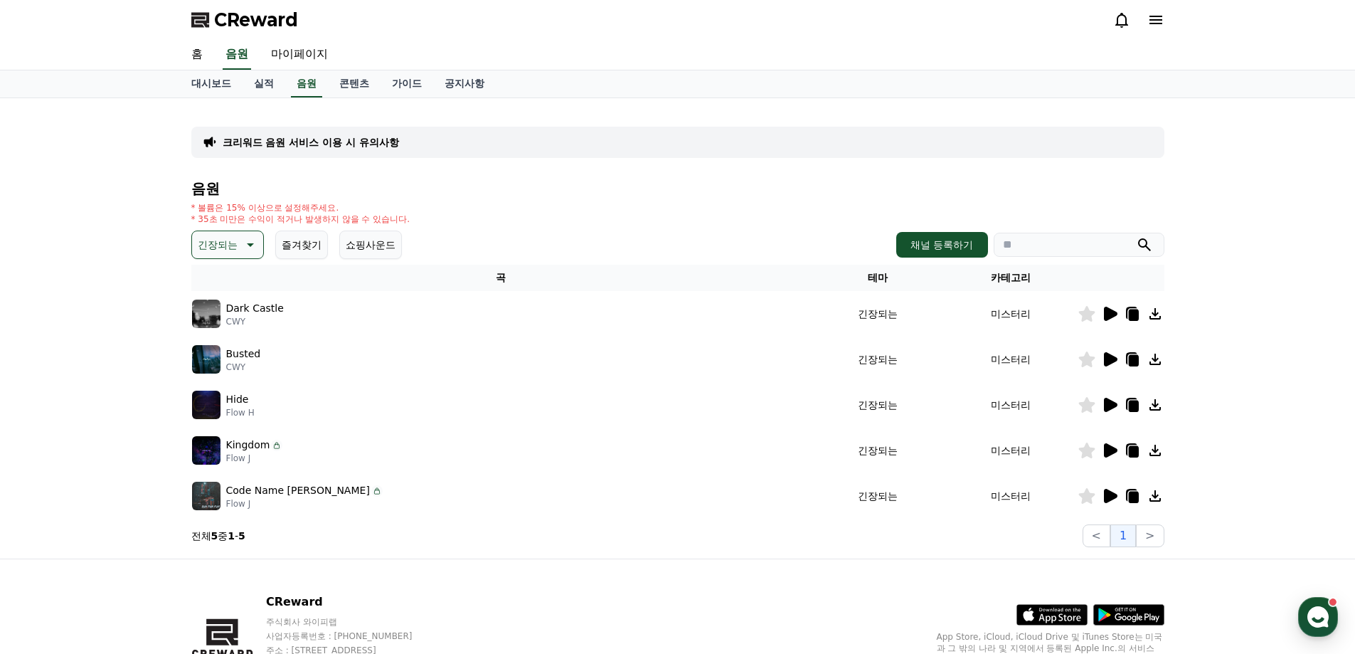
click at [226, 256] on button "긴장되는" at bounding box center [227, 244] width 73 height 28
click at [403, 368] on div "Busted CWY" at bounding box center [501, 359] width 619 height 28
click at [376, 398] on div "Hide Flow H" at bounding box center [501, 404] width 619 height 28
click at [243, 242] on icon at bounding box center [248, 244] width 17 height 17
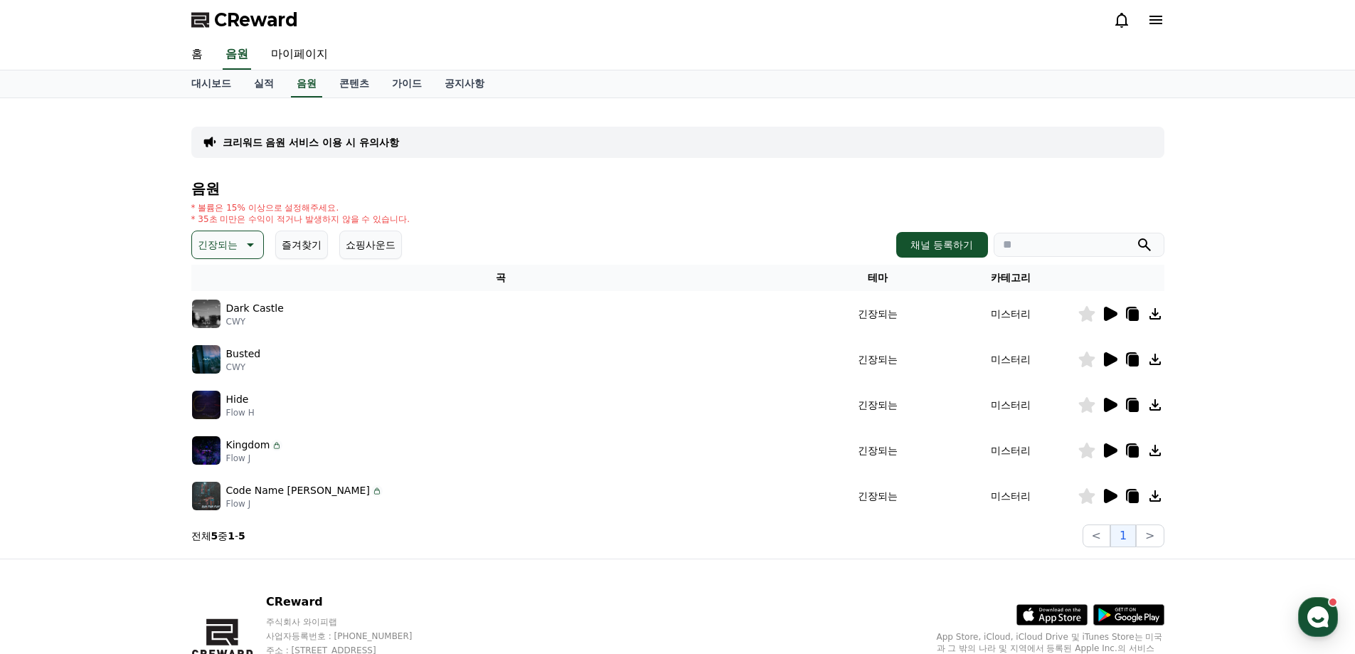
click at [1107, 356] on icon at bounding box center [1111, 359] width 14 height 14
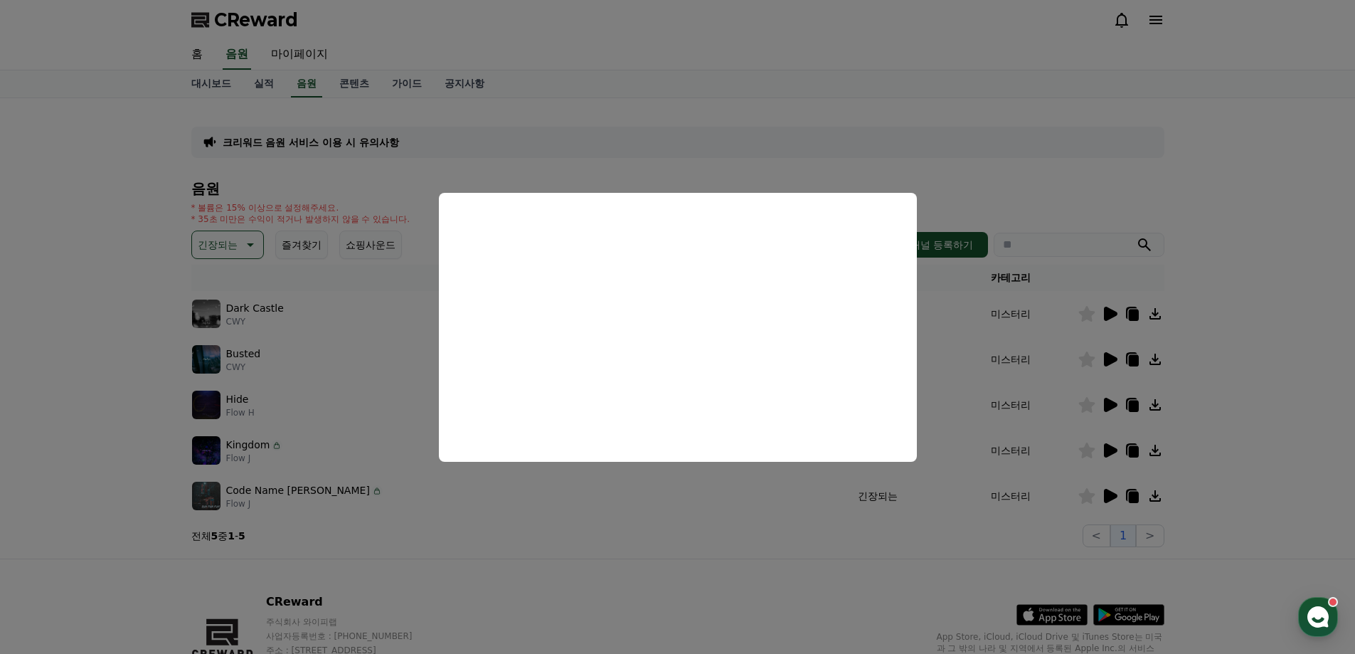
click at [623, 527] on button "close modal" at bounding box center [677, 327] width 1355 height 654
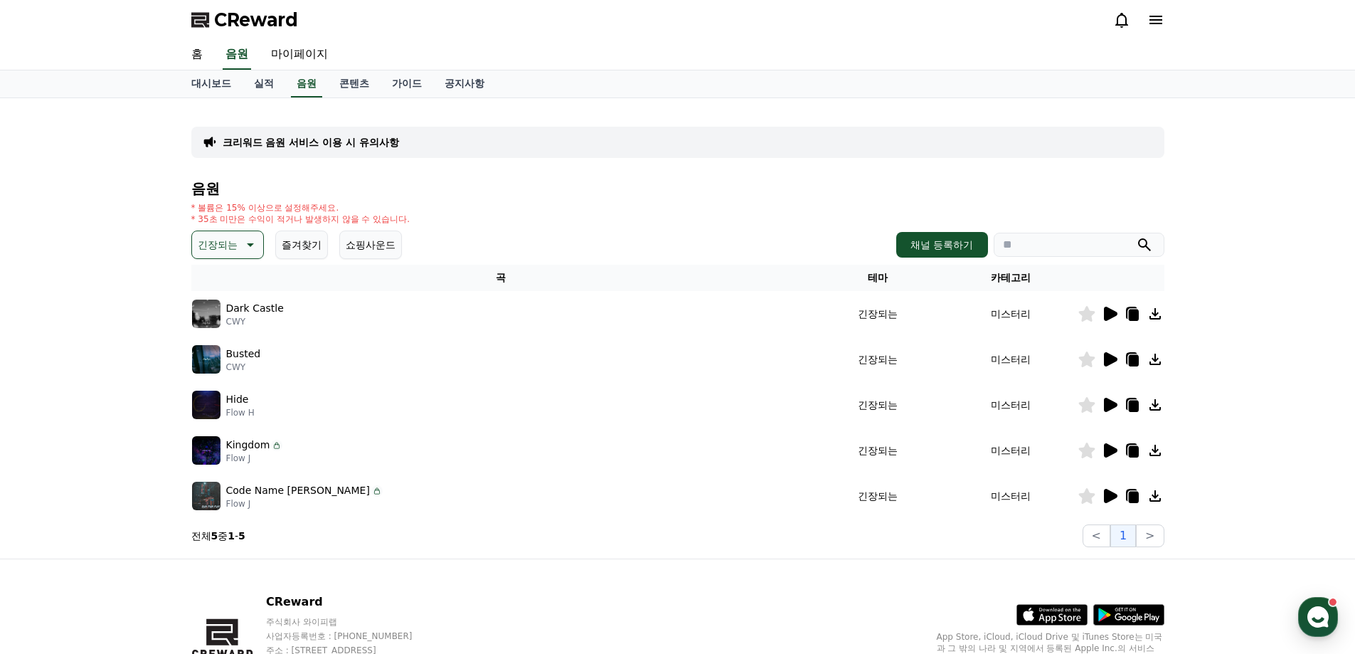
click at [1088, 357] on icon at bounding box center [1086, 359] width 16 height 16
click at [662, 226] on div "음원 * 볼륨은 15% 이상으로 설정해주세요. * 35초 미만은 수익이 적거나 발생하지 않을 수 있습니다. 긴장되는 즐겨찾기 쇼핑사운드 채널 …" at bounding box center [677, 364] width 973 height 366
click at [663, 218] on div "* 볼륨은 15% 이상으로 설정해주세요. * 35초 미만은 수익이 적거나 발생하지 않을 수 있습니다." at bounding box center [677, 213] width 973 height 23
click at [675, 129] on div "크리워드 음원 서비스 이용 시 유의사항" at bounding box center [677, 142] width 973 height 31
click at [669, 141] on div "크리워드 음원 서비스 이용 시 유의사항" at bounding box center [677, 142] width 973 height 31
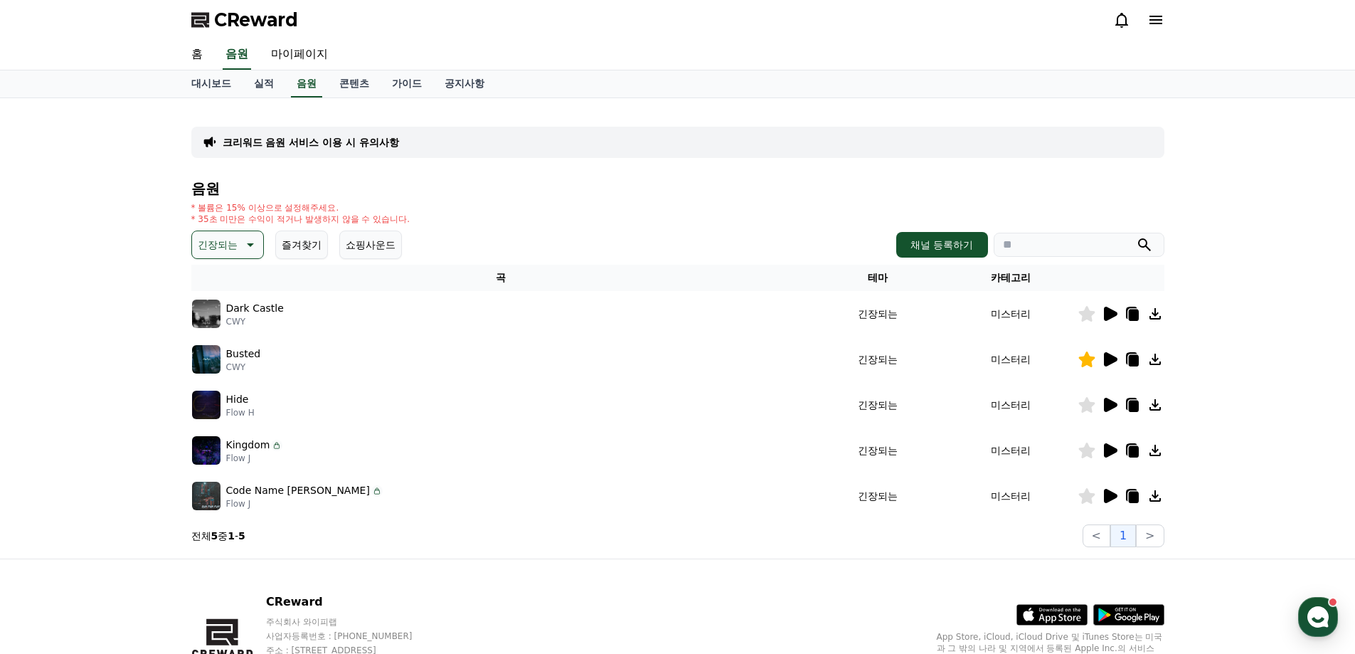
click at [349, 142] on p "크리워드 음원 서비스 이용 시 유의사항" at bounding box center [311, 142] width 176 height 14
